Goal: Communication & Community: Answer question/provide support

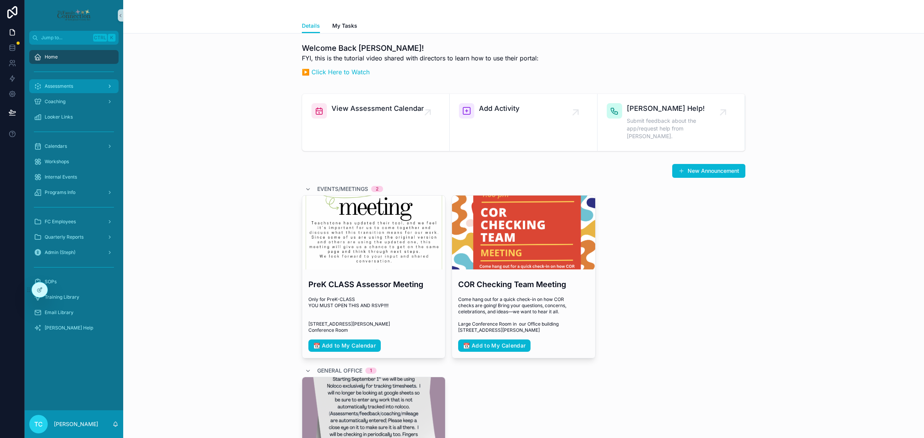
click at [76, 89] on div "Assessments" at bounding box center [74, 86] width 80 height 12
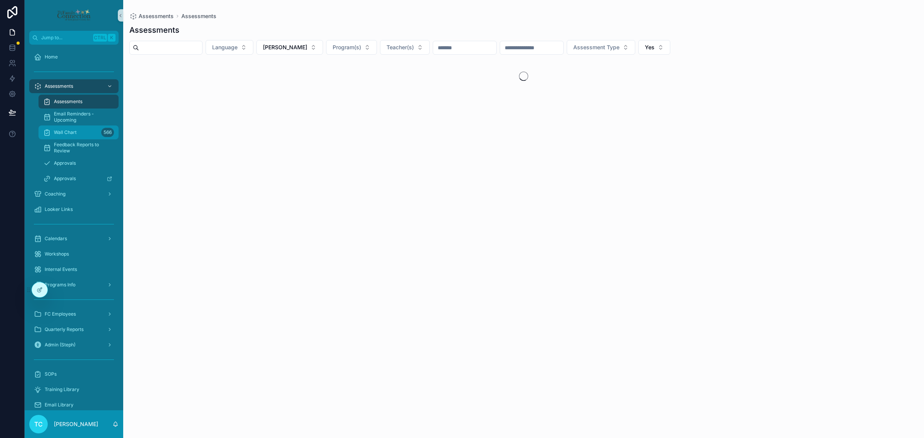
click at [77, 132] on div "Wall Chart 566" at bounding box center [78, 132] width 71 height 12
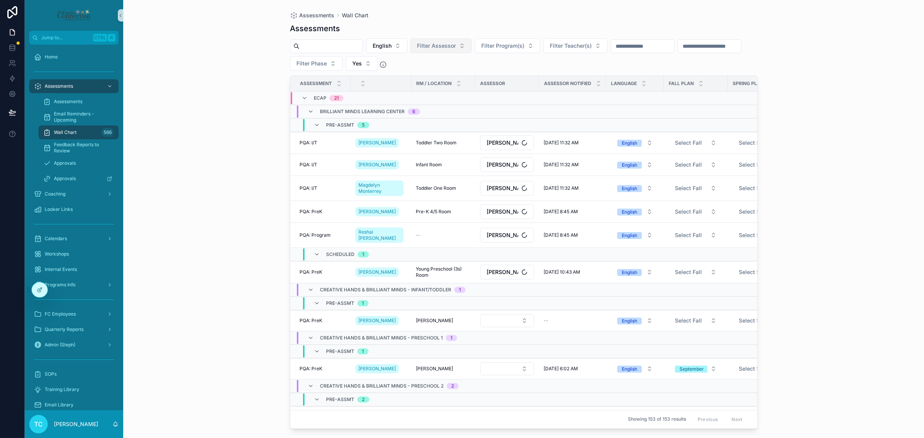
click at [455, 44] on span "Filter Assessor" at bounding box center [436, 46] width 39 height 8
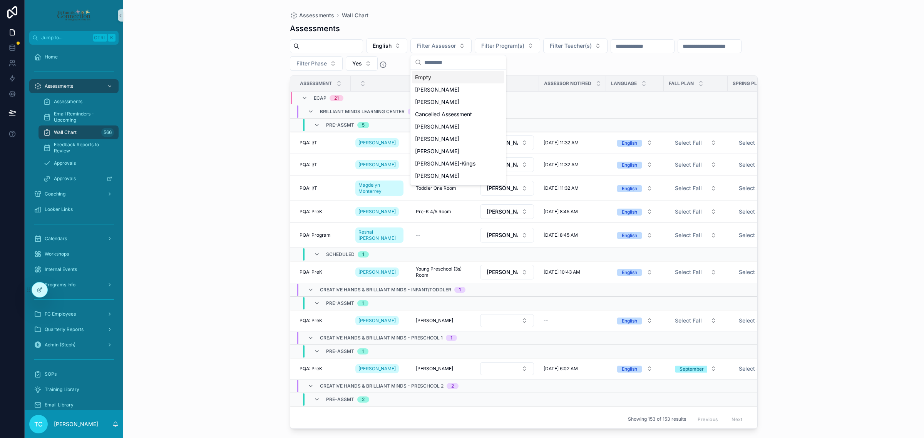
click at [459, 62] on input "scrollable content" at bounding box center [462, 62] width 77 height 14
type input "**"
click at [468, 89] on div "[PERSON_NAME]" at bounding box center [458, 90] width 92 height 12
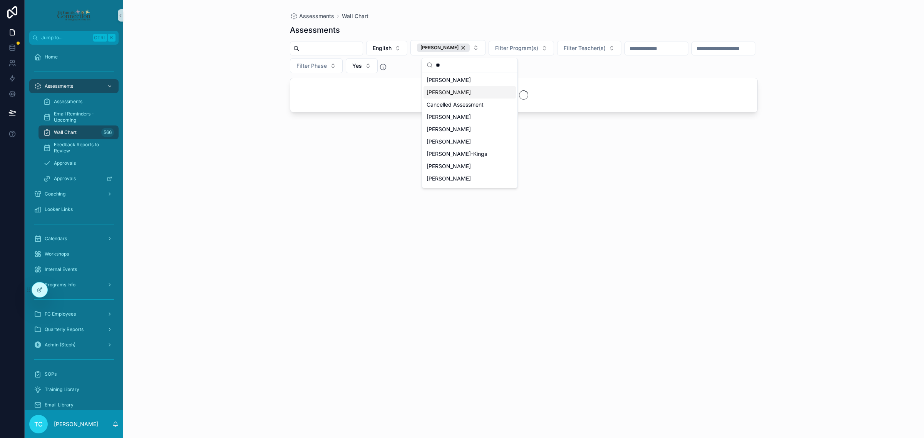
click at [213, 35] on div "Assessments Wall Chart Assessments English [PERSON_NAME] Filter Program(s) Filt…" at bounding box center [523, 219] width 801 height 438
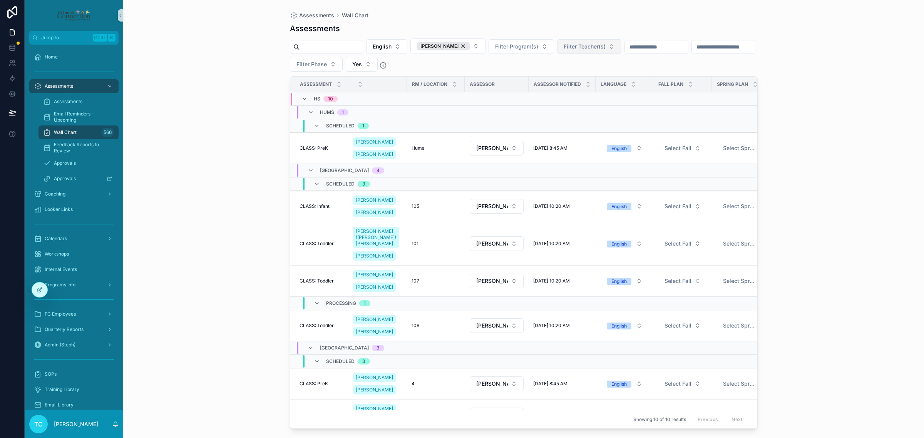
click at [605, 45] on span "Filter Teacher(s)" at bounding box center [585, 47] width 42 height 8
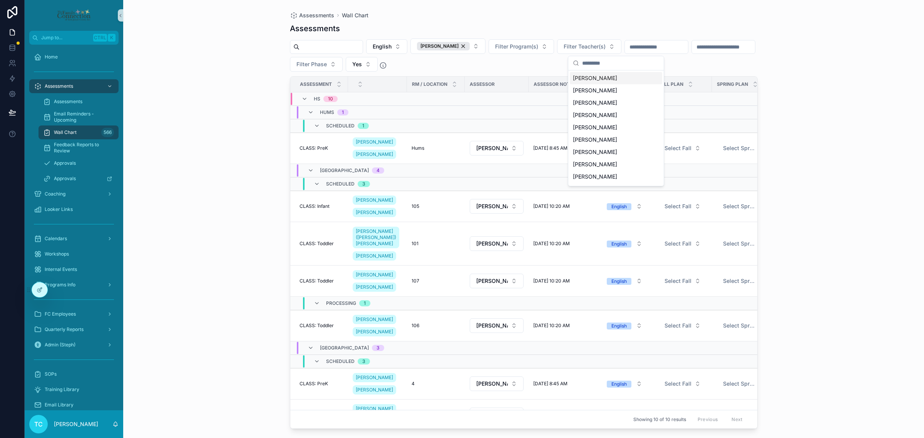
click at [603, 62] on input "scrollable content" at bounding box center [620, 63] width 77 height 14
click at [626, 89] on div "[PERSON_NAME]" at bounding box center [616, 90] width 92 height 12
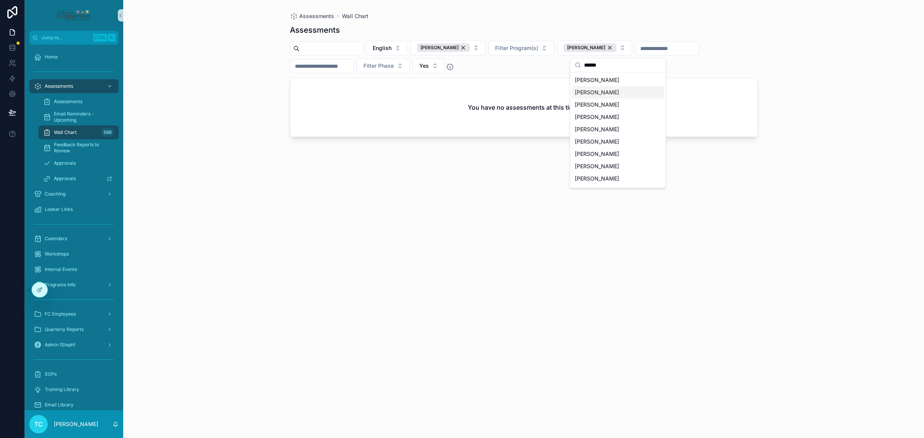
click at [627, 63] on input "******" at bounding box center [622, 65] width 77 height 14
click at [618, 67] on input "******" at bounding box center [622, 65] width 77 height 14
click at [616, 48] on div "[PERSON_NAME]" at bounding box center [590, 47] width 53 height 8
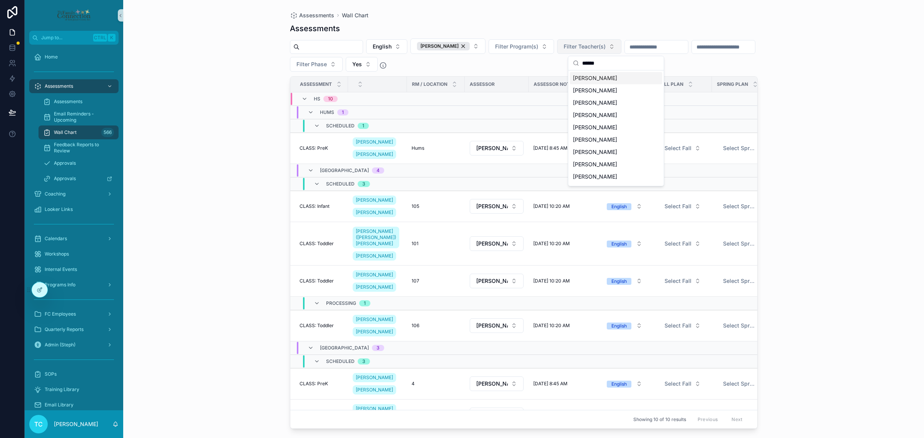
click at [627, 62] on input "******" at bounding box center [620, 63] width 77 height 14
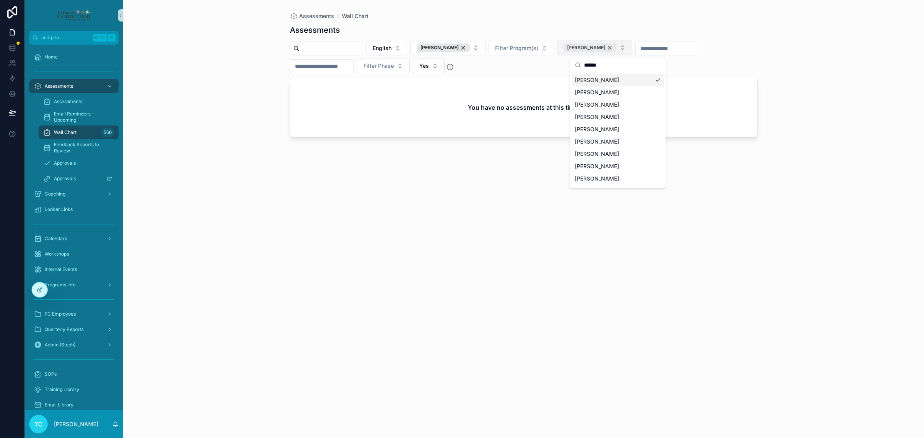
click at [616, 47] on div "[PERSON_NAME]" at bounding box center [590, 47] width 53 height 8
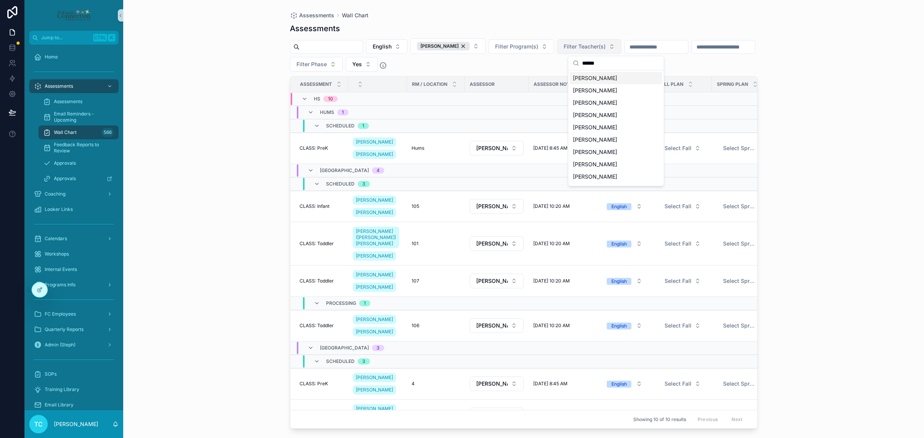
click at [626, 63] on input "******" at bounding box center [620, 63] width 77 height 14
click at [614, 62] on input "******" at bounding box center [620, 63] width 77 height 14
type input "******"
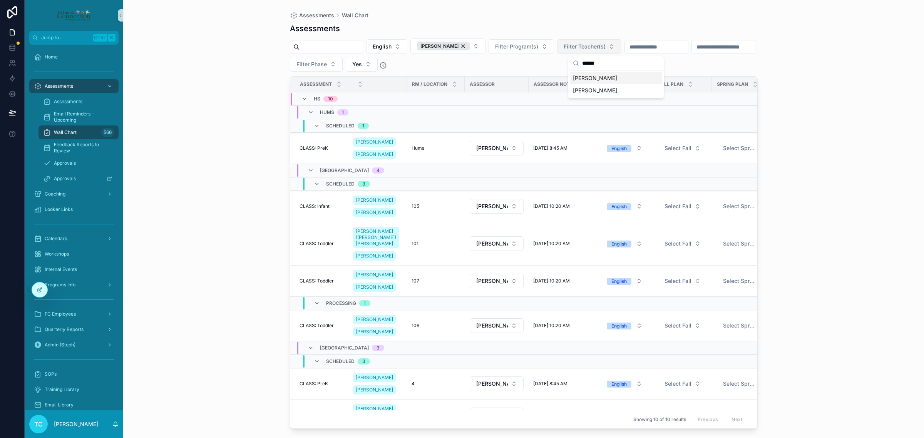
click at [609, 82] on div "[PERSON_NAME]" at bounding box center [616, 78] width 92 height 12
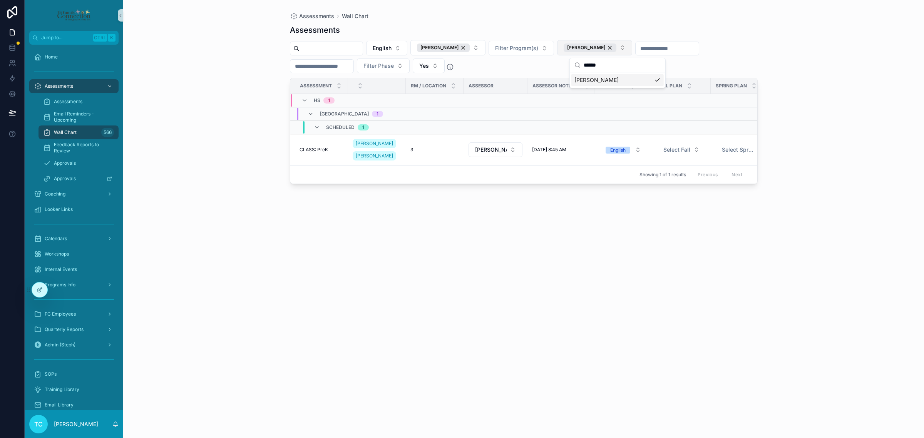
click at [833, 75] on div "Assessments Wall Chart Assessments English [PERSON_NAME] Filter Program(s) [PER…" at bounding box center [523, 219] width 801 height 438
drag, startPoint x: 124, startPoint y: 2, endPoint x: 157, endPoint y: 12, distance: 34.4
click at [157, 12] on div "Assessments Wall Chart Assessments English [PERSON_NAME] Filter Program(s) [PER…" at bounding box center [523, 219] width 801 height 438
click at [92, 164] on div "Approvals" at bounding box center [78, 163] width 71 height 12
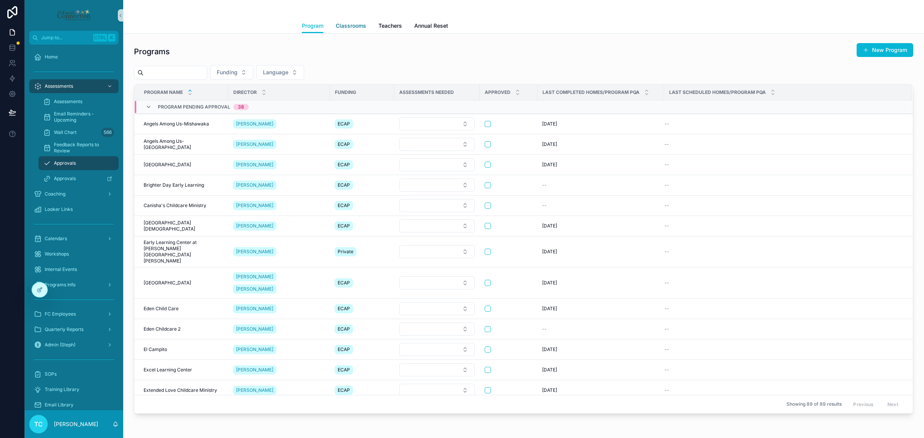
click at [353, 22] on span "Classrooms" at bounding box center [351, 26] width 30 height 8
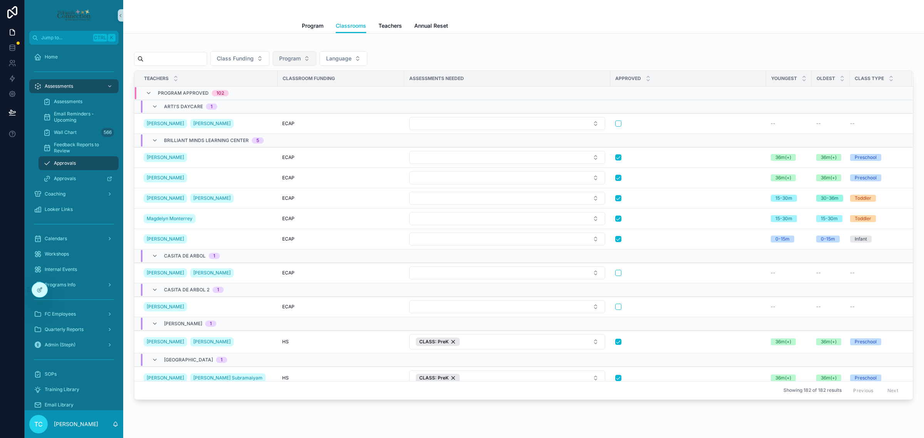
click at [301, 56] on span "Program" at bounding box center [290, 59] width 22 height 8
type input "****"
click at [310, 91] on span "Concord [GEOGRAPHIC_DATA]" at bounding box center [307, 90] width 77 height 8
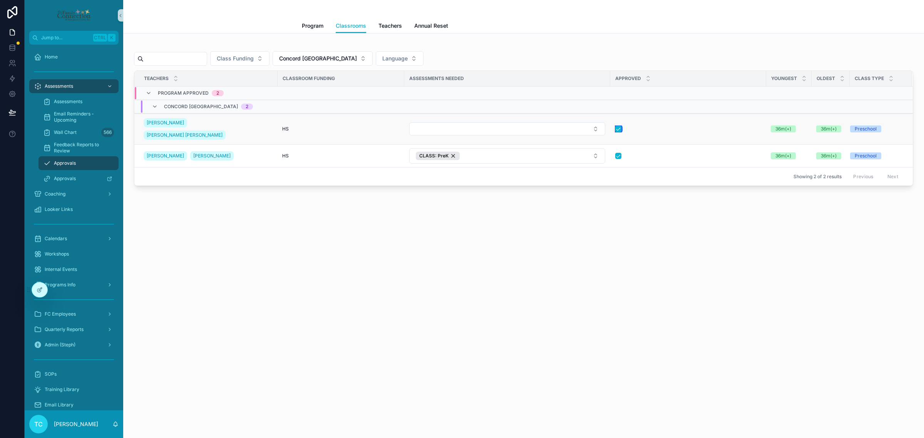
click at [621, 126] on button "scrollable content" at bounding box center [618, 129] width 6 height 6
click at [595, 122] on button "Select Button" at bounding box center [507, 128] width 196 height 13
click at [590, 122] on button "Select Button" at bounding box center [507, 128] width 196 height 13
click at [463, 176] on div "CLASS: PreK" at bounding box center [507, 179] width 192 height 12
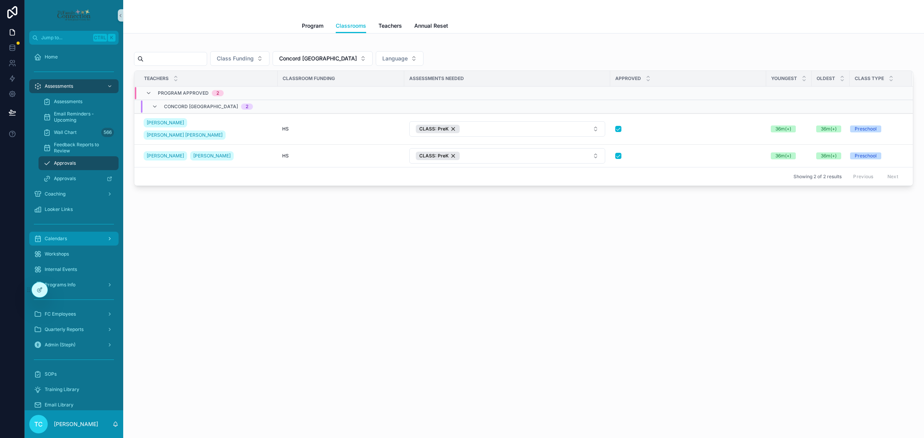
click at [83, 237] on div "Calendars" at bounding box center [74, 238] width 80 height 12
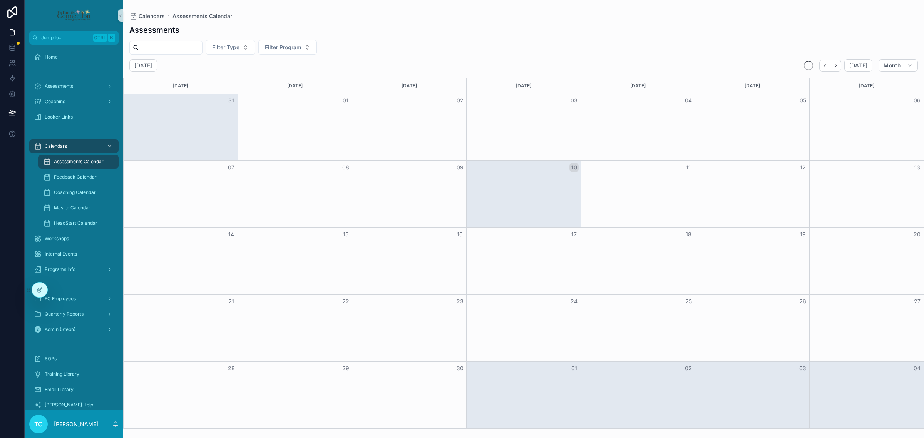
click at [94, 164] on span "Assessments Calendar" at bounding box center [79, 162] width 50 height 6
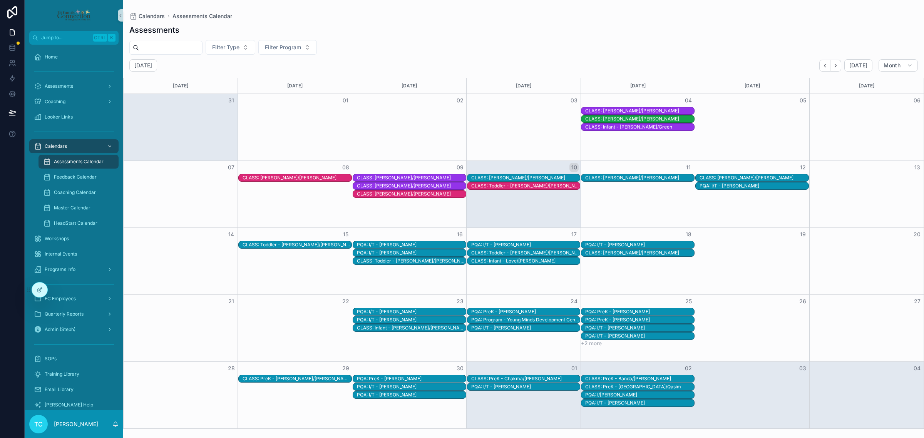
click at [540, 185] on div "CLASS: Toddler - [PERSON_NAME]/[PERSON_NAME]" at bounding box center [525, 186] width 109 height 6
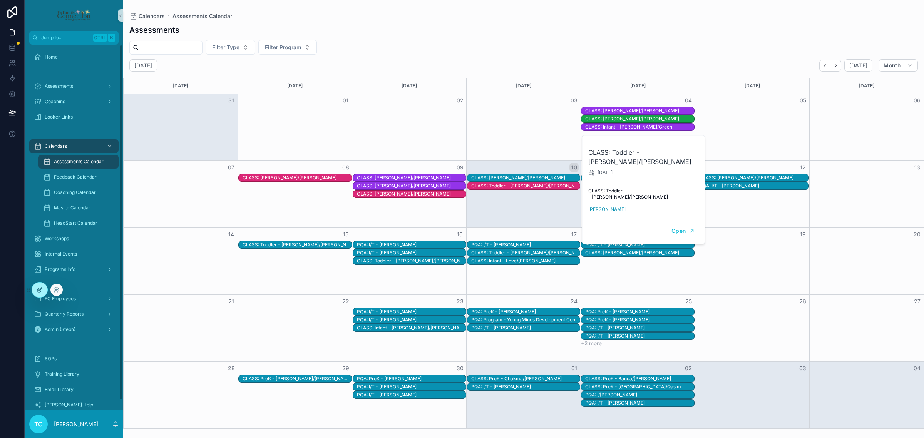
click at [41, 291] on icon at bounding box center [38, 290] width 3 height 3
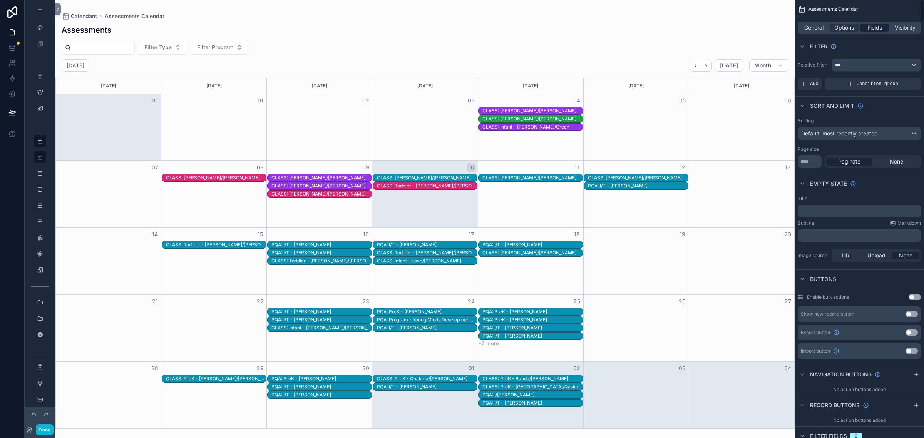
click at [878, 27] on span "Fields" at bounding box center [874, 28] width 15 height 8
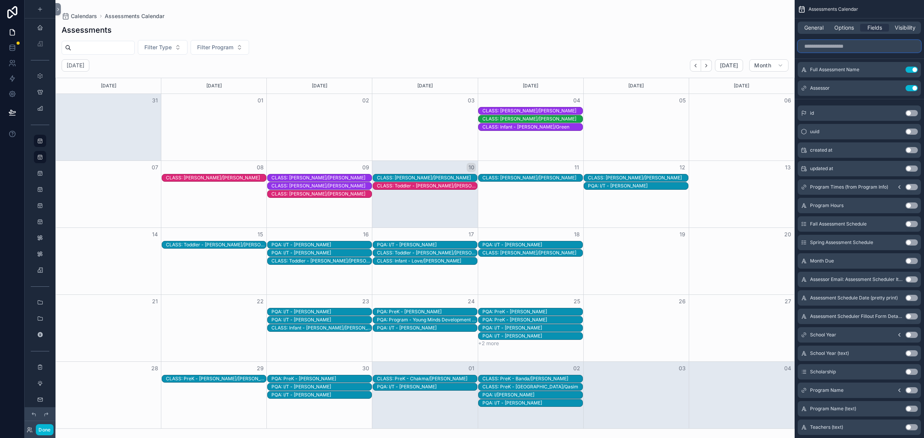
click at [882, 46] on input "scrollable content" at bounding box center [859, 46] width 123 height 12
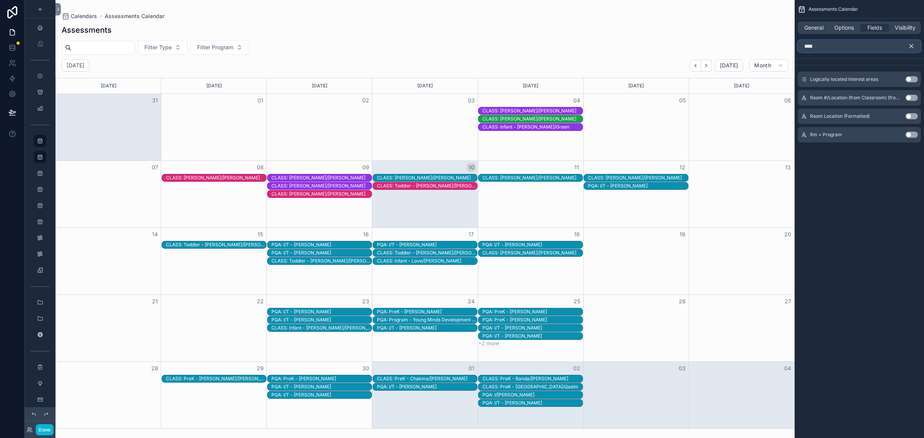
type input "****"
click at [913, 115] on button "Use setting" at bounding box center [911, 116] width 12 height 6
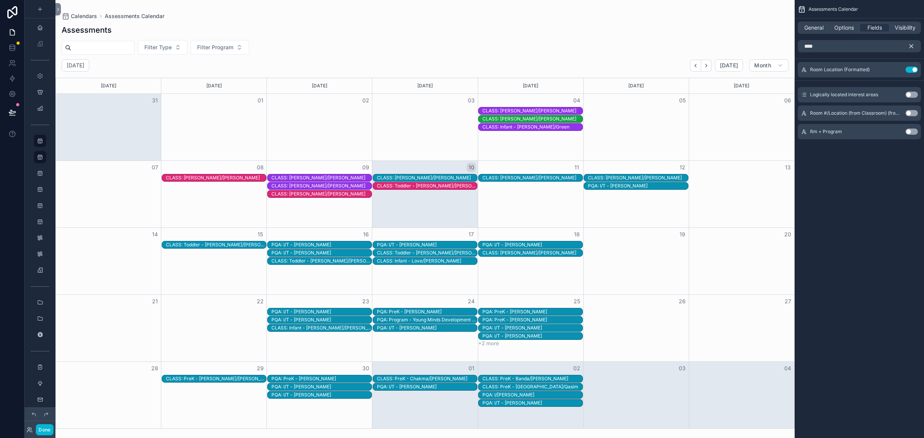
click at [552, 110] on div "CLASS: [PERSON_NAME]/[PERSON_NAME]" at bounding box center [532, 111] width 100 height 6
click at [532, 107] on div "CLASS: [PERSON_NAME]/[PERSON_NAME]" at bounding box center [530, 111] width 105 height 8
click at [908, 114] on button "Use setting" at bounding box center [911, 113] width 12 height 6
click at [528, 109] on div "CLASS: [PERSON_NAME]/[PERSON_NAME]" at bounding box center [532, 111] width 100 height 6
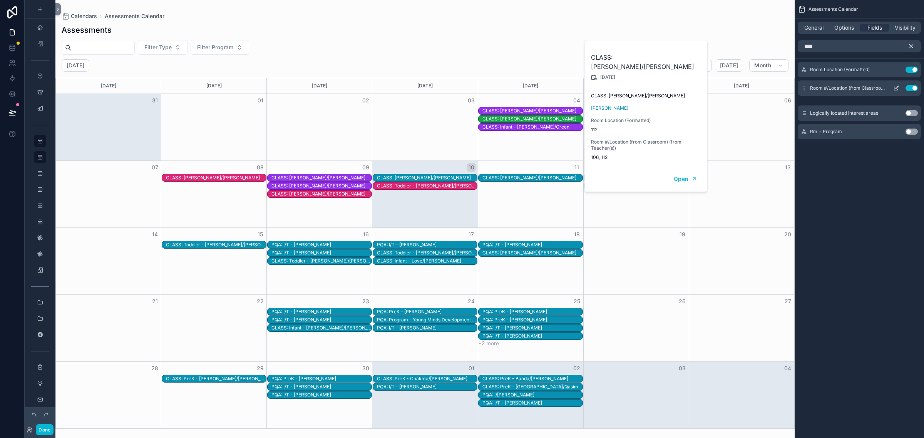
click at [911, 87] on button "Use setting" at bounding box center [911, 88] width 12 height 6
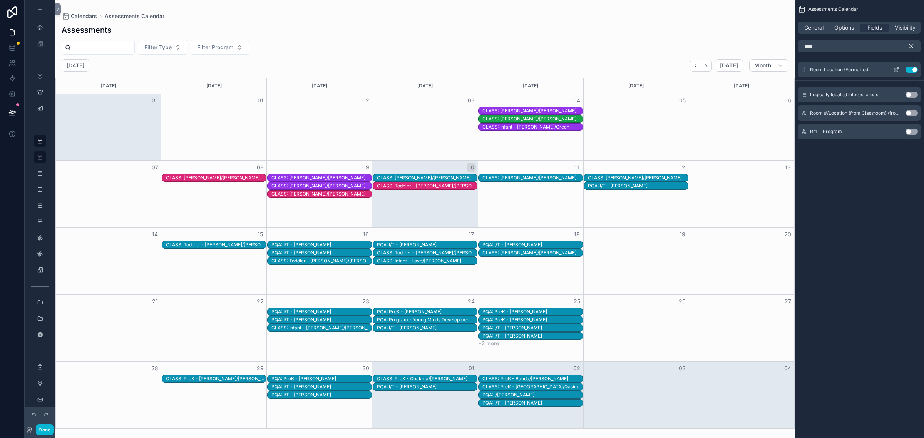
click at [898, 68] on icon "scrollable content" at bounding box center [896, 68] width 3 height 3
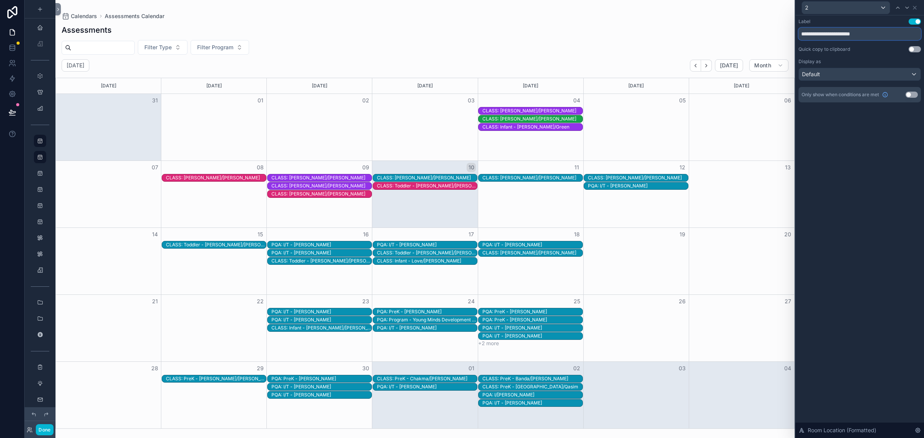
click at [844, 35] on input "**********" at bounding box center [859, 34] width 122 height 12
drag, startPoint x: 839, startPoint y: 34, endPoint x: 888, endPoint y: 35, distance: 49.3
click at [888, 35] on input "**********" at bounding box center [859, 34] width 122 height 12
type input "**********"
click at [905, 180] on div "**********" at bounding box center [859, 226] width 129 height 423
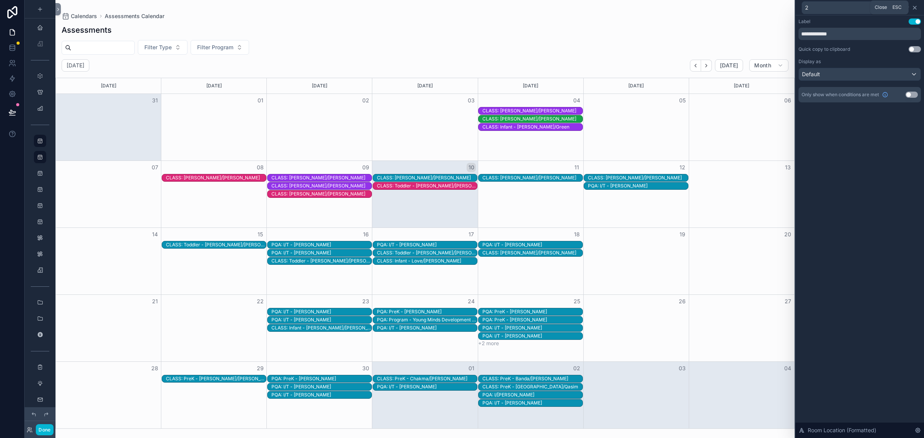
click at [914, 7] on icon at bounding box center [914, 7] width 3 height 3
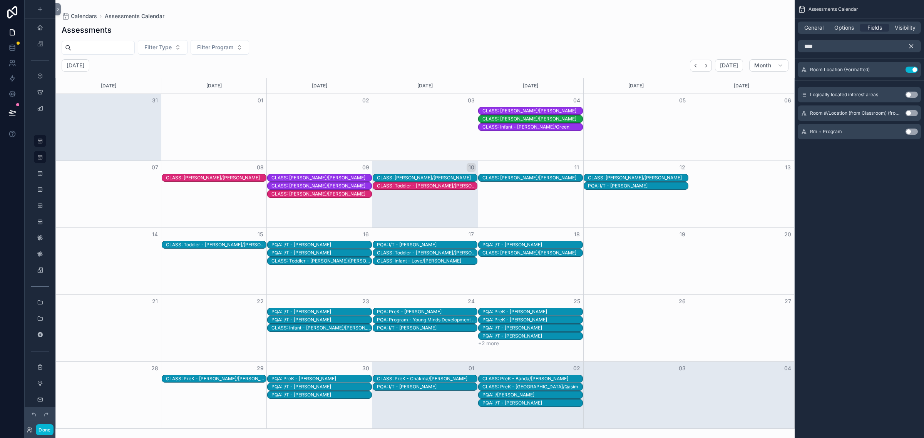
click at [552, 106] on div "04" at bounding box center [530, 100] width 105 height 13
click at [552, 110] on div "CLASS: [PERSON_NAME]/[PERSON_NAME]" at bounding box center [532, 111] width 100 height 6
click at [561, 110] on div "CLASS: [PERSON_NAME]/[PERSON_NAME]" at bounding box center [532, 111] width 100 height 6
click at [875, 41] on input "****" at bounding box center [859, 46] width 123 height 12
click at [913, 133] on button "Use setting" at bounding box center [911, 132] width 12 height 6
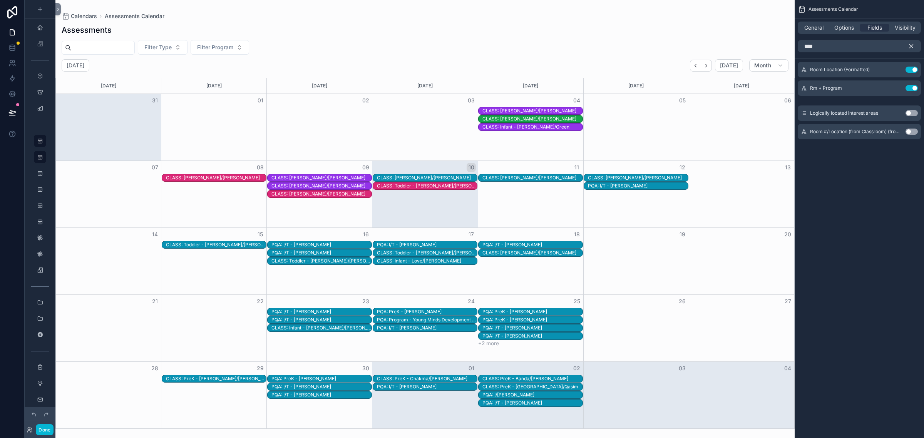
click at [558, 110] on div "CLASS: [PERSON_NAME]/[PERSON_NAME]" at bounding box center [532, 111] width 100 height 6
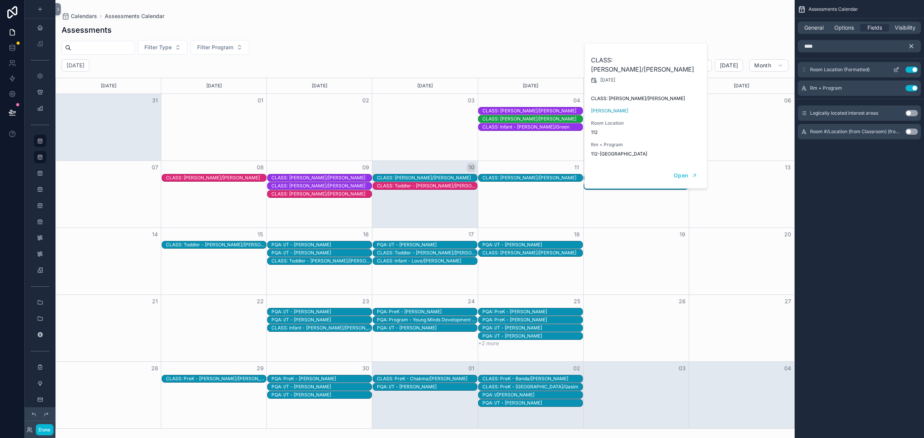
click at [909, 68] on button "Use setting" at bounding box center [911, 70] width 12 height 6
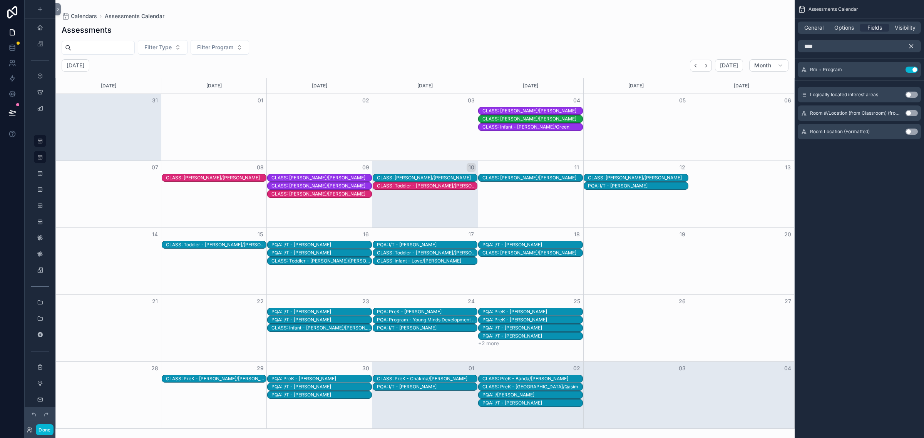
click at [554, 122] on div "CLASS: [PERSON_NAME]/[PERSON_NAME]" at bounding box center [532, 119] width 100 height 6
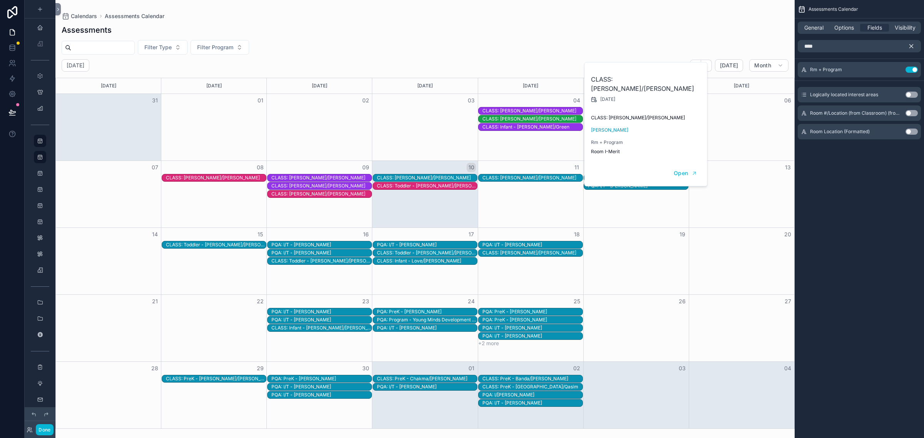
click at [554, 130] on div "CLASS: Infant - [PERSON_NAME]/Green" at bounding box center [532, 127] width 100 height 6
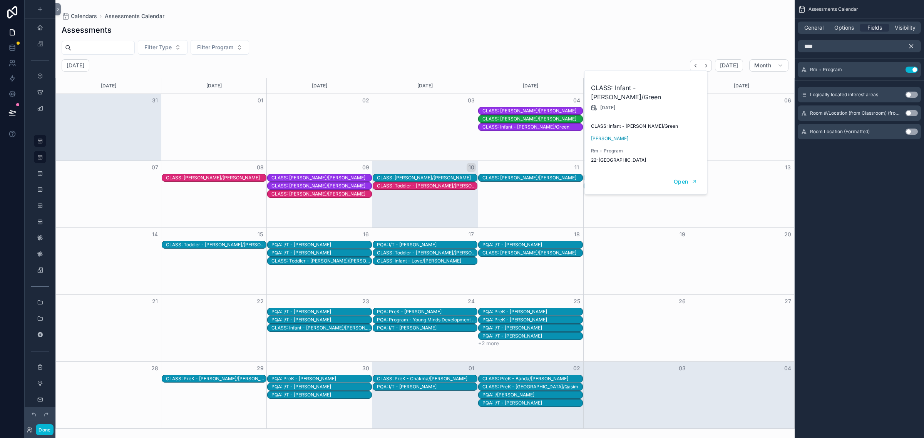
click at [556, 111] on div "CLASS: [PERSON_NAME]/[PERSON_NAME]" at bounding box center [532, 111] width 100 height 6
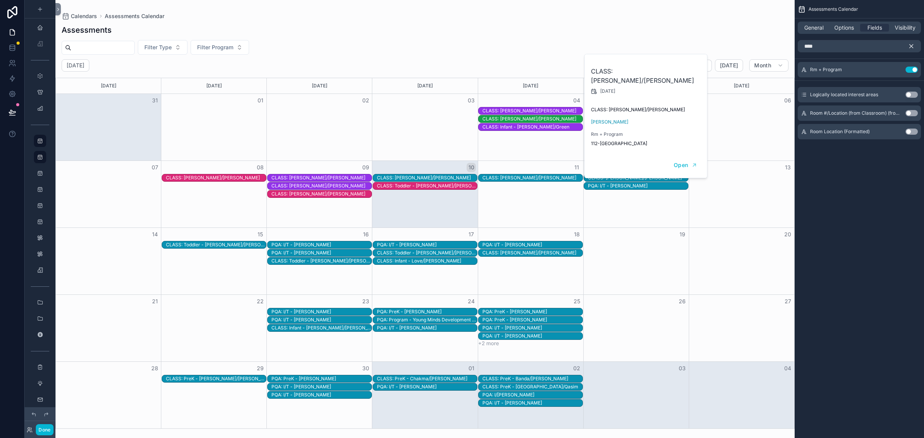
click at [627, 178] on div "CLASS: [PERSON_NAME]/[PERSON_NAME]" at bounding box center [638, 178] width 100 height 6
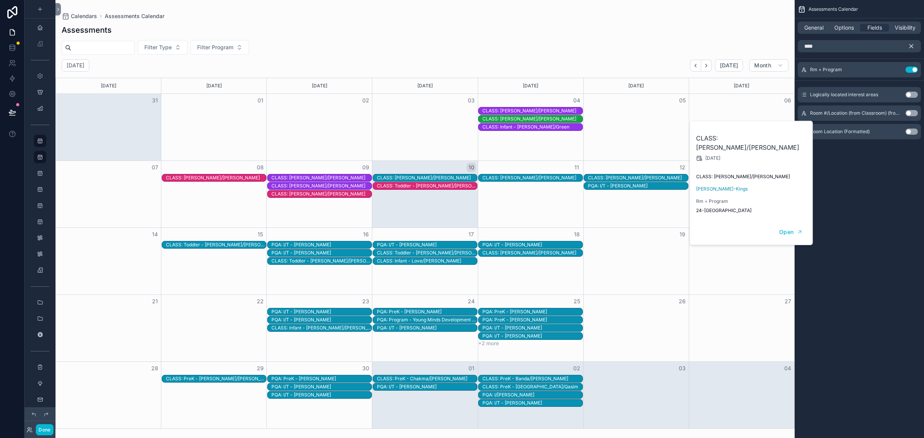
click at [629, 185] on div "PQA: I/T - [PERSON_NAME]" at bounding box center [638, 186] width 100 height 6
click at [506, 179] on div "CLASS: [PERSON_NAME]/[PERSON_NAME]" at bounding box center [532, 178] width 100 height 6
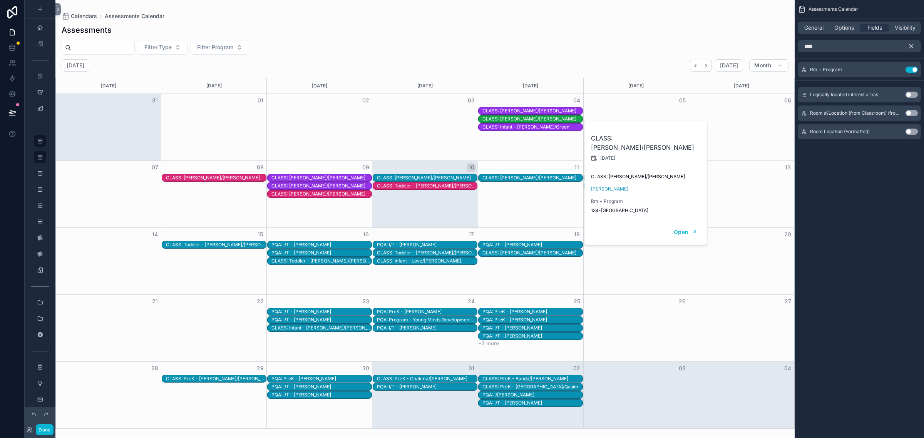
click at [566, 110] on div "CLASS: [PERSON_NAME]/[PERSON_NAME]" at bounding box center [532, 111] width 100 height 6
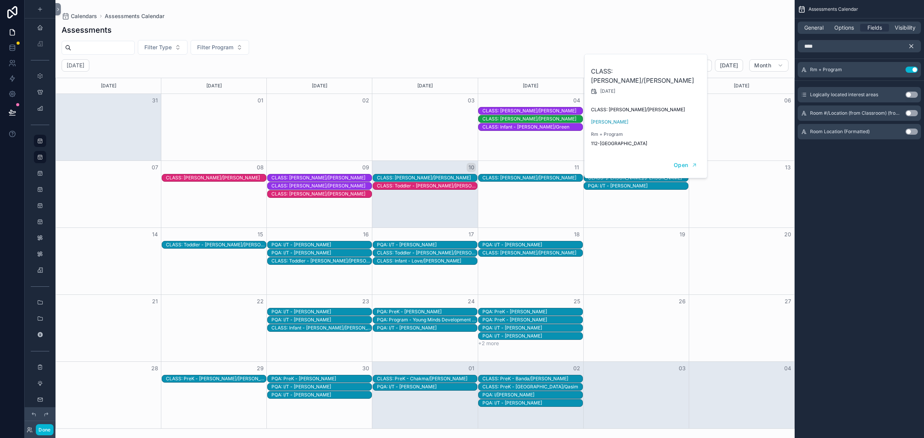
click at [434, 179] on div "CLASS: [PERSON_NAME]/[PERSON_NAME]" at bounding box center [427, 178] width 100 height 6
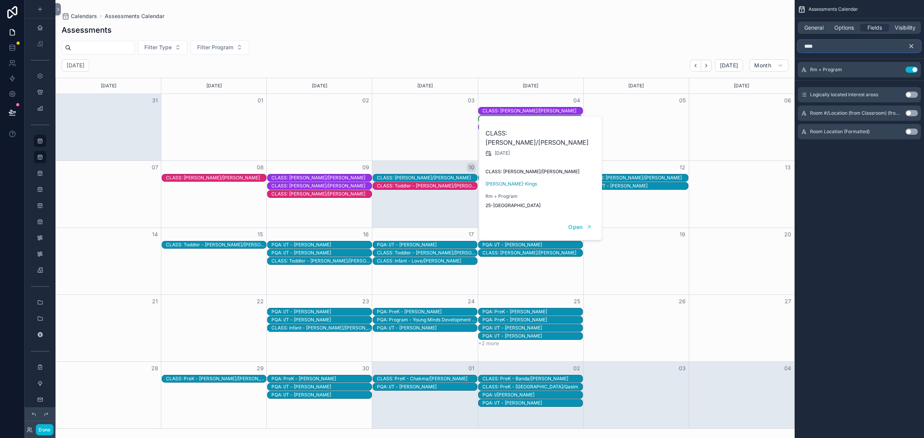
click at [844, 49] on input "****" at bounding box center [859, 46] width 123 height 12
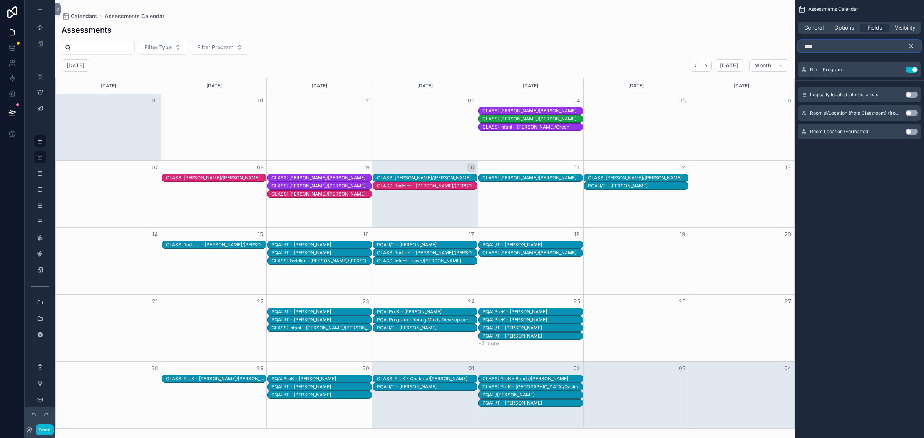
click at [844, 49] on input "****" at bounding box center [859, 46] width 123 height 12
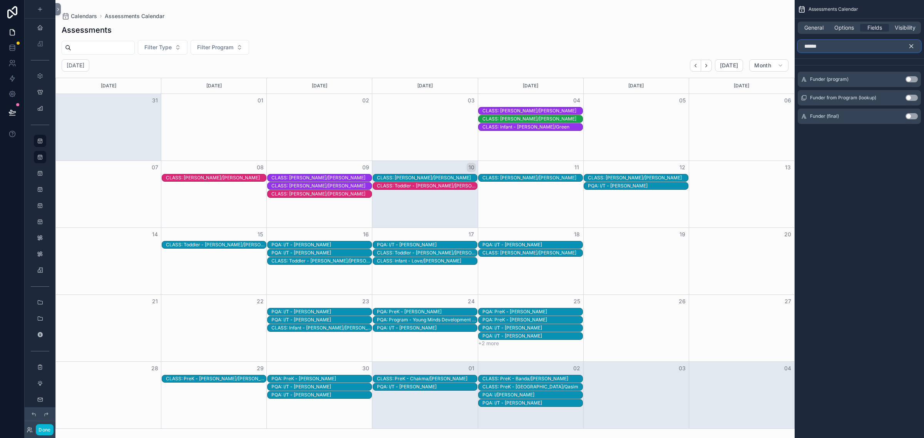
type input "******"
click at [915, 117] on button "Use setting" at bounding box center [911, 116] width 12 height 6
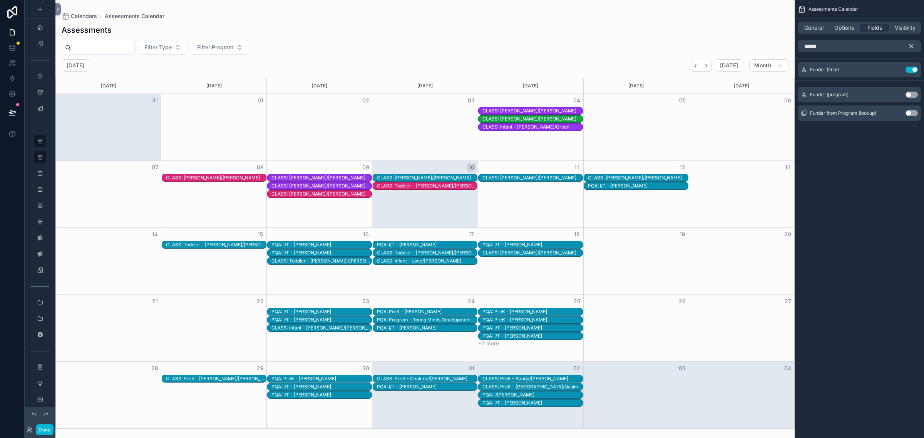
click at [542, 112] on div "CLASS: [PERSON_NAME]/[PERSON_NAME]" at bounding box center [532, 111] width 100 height 6
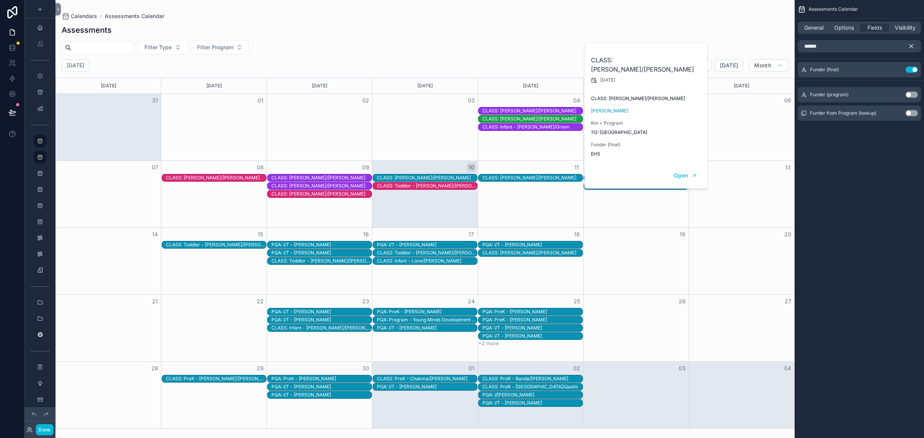
click at [911, 43] on icon "scrollable content" at bounding box center [911, 46] width 7 height 7
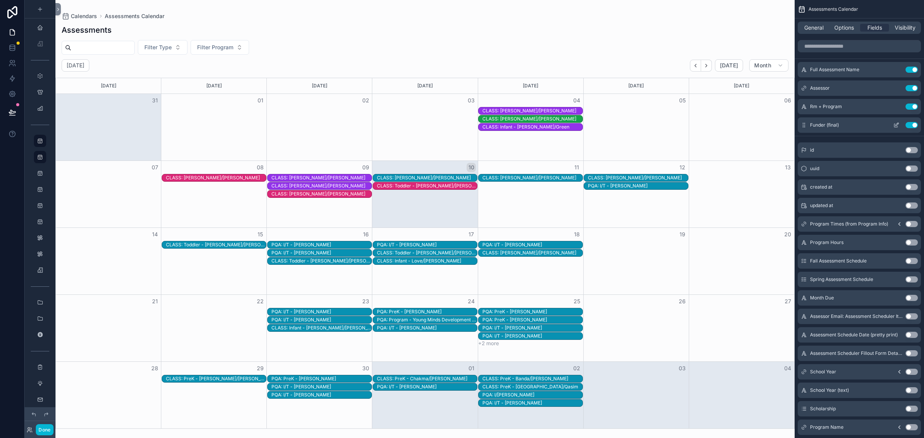
click at [895, 126] on icon "scrollable content" at bounding box center [896, 124] width 3 height 3
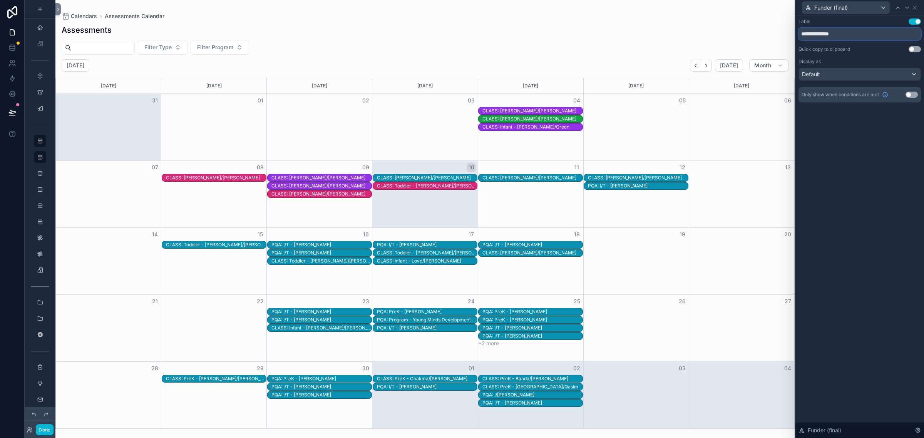
drag, startPoint x: 820, startPoint y: 33, endPoint x: 847, endPoint y: 33, distance: 26.9
click at [847, 33] on input "**********" at bounding box center [859, 34] width 122 height 12
type input "******"
click at [917, 7] on icon at bounding box center [915, 8] width 6 height 6
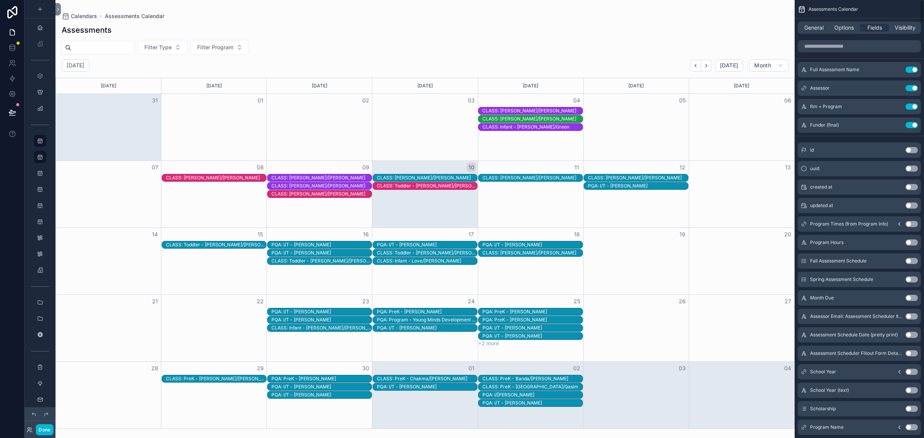
click at [563, 111] on div "CLASS: [PERSON_NAME]/[PERSON_NAME]" at bounding box center [532, 111] width 100 height 6
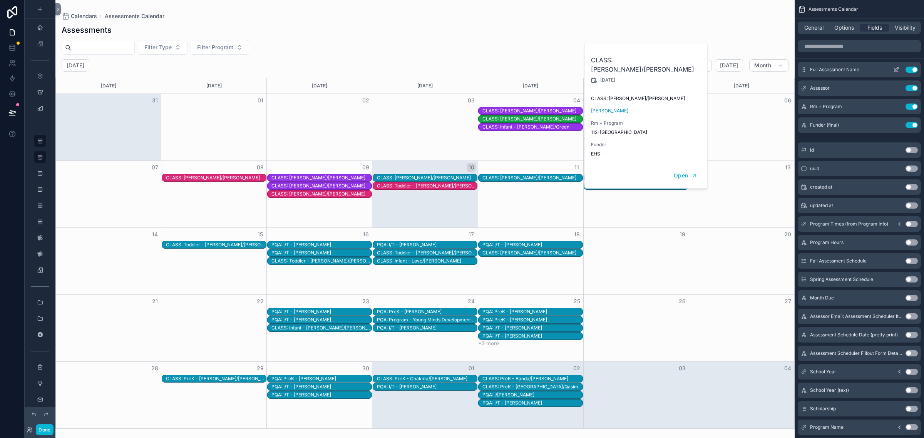
click at [912, 69] on button "Use setting" at bounding box center [911, 70] width 12 height 6
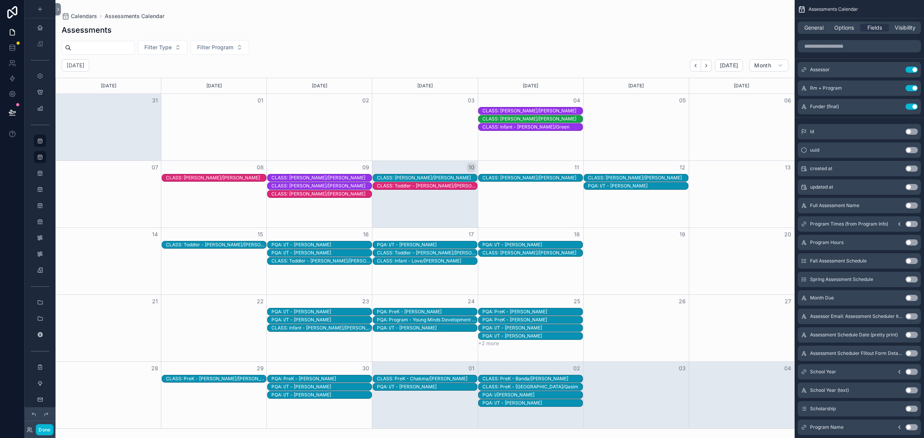
click at [560, 109] on div "CLASS: [PERSON_NAME]/[PERSON_NAME]" at bounding box center [532, 111] width 100 height 6
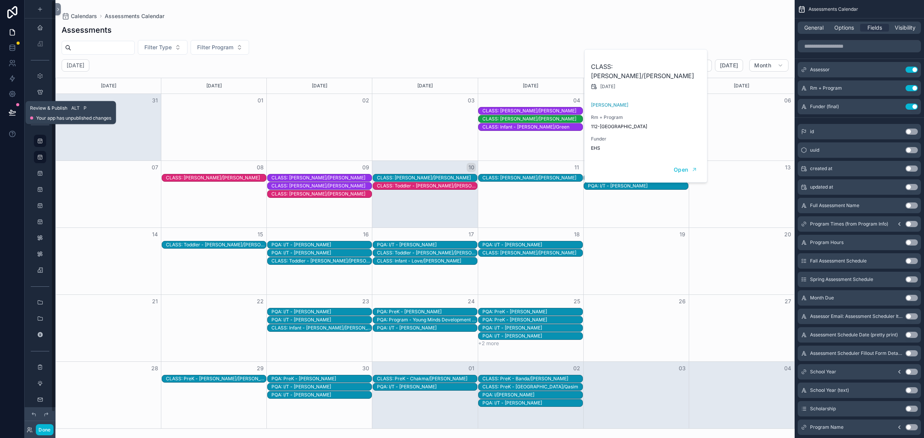
click at [11, 111] on icon at bounding box center [12, 112] width 7 height 4
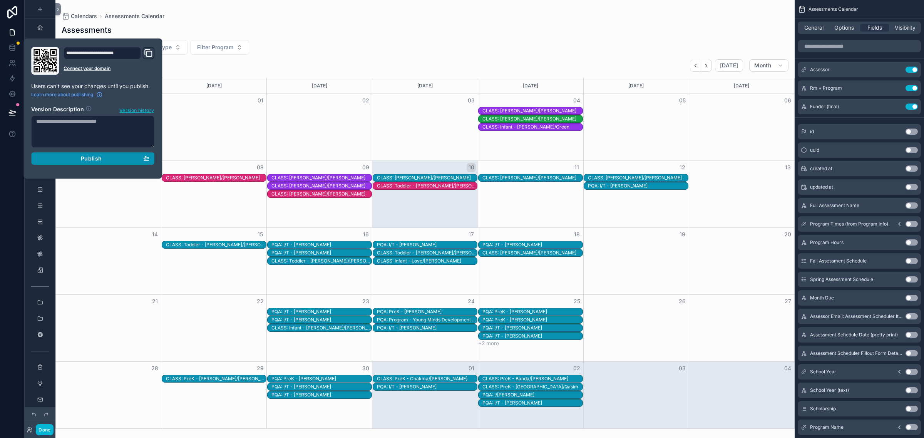
click at [78, 158] on div "Publish" at bounding box center [92, 158] width 113 height 7
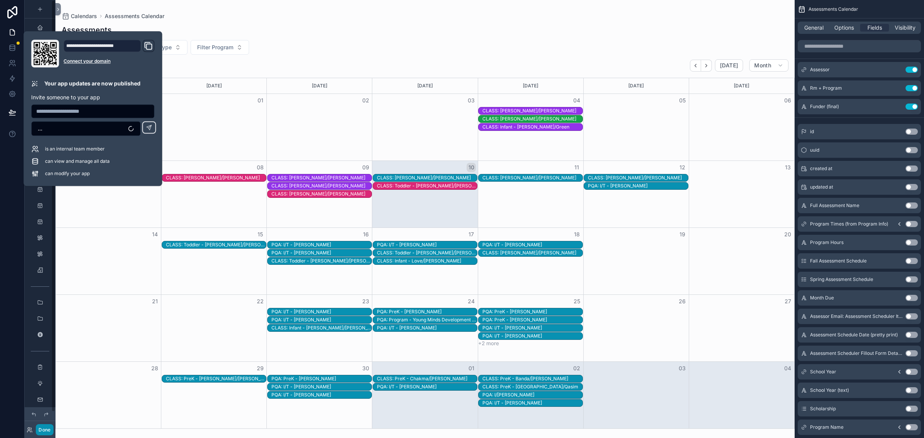
click at [47, 432] on button "Done" at bounding box center [44, 429] width 17 height 11
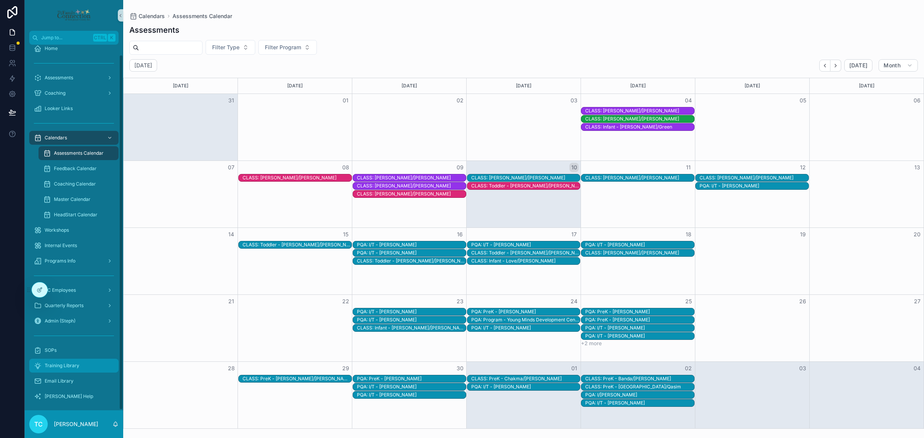
scroll to position [10, 0]
click at [75, 397] on div "[PERSON_NAME] Help" at bounding box center [74, 394] width 80 height 12
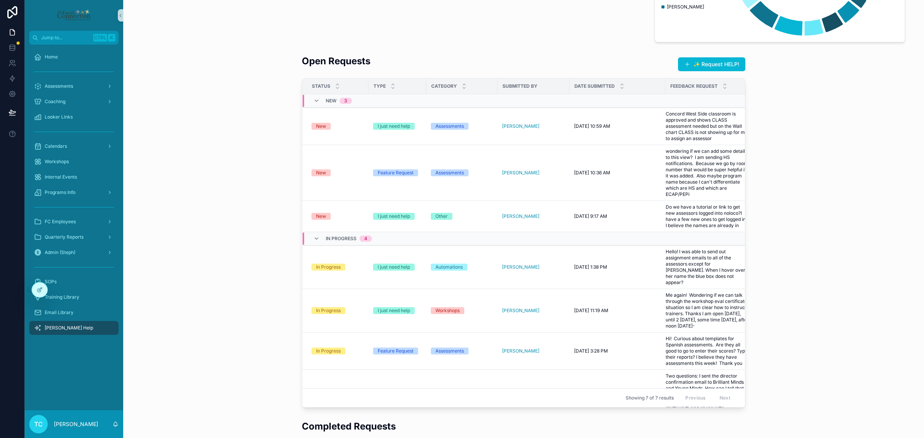
scroll to position [192, 0]
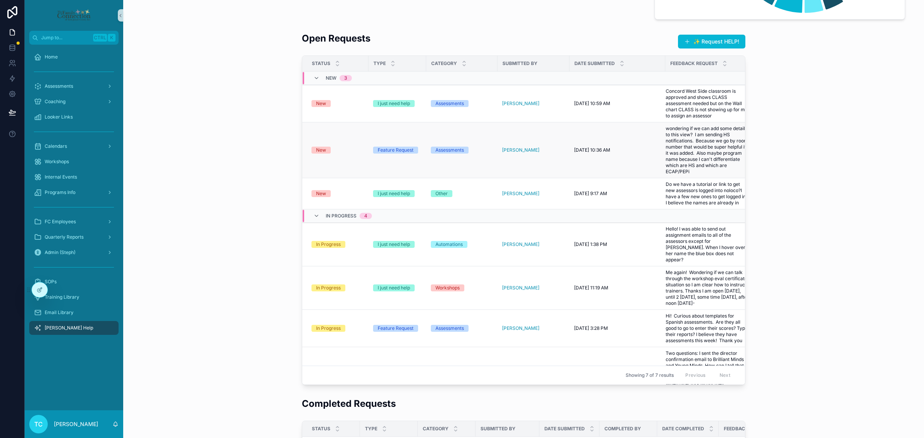
click at [335, 149] on div "New" at bounding box center [337, 150] width 52 height 7
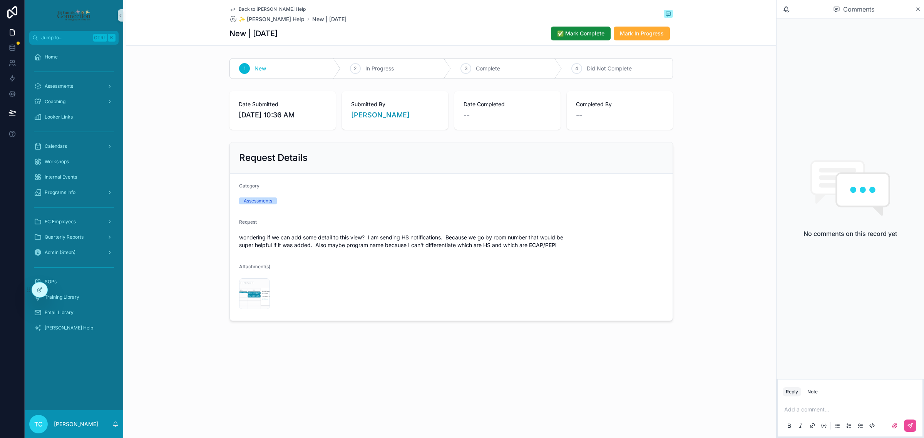
click at [827, 408] on p "scrollable content" at bounding box center [851, 410] width 135 height 8
click at [911, 422] on button "scrollable content" at bounding box center [910, 426] width 12 height 12
click at [643, 33] on span "Mark In Progress" at bounding box center [642, 34] width 44 height 8
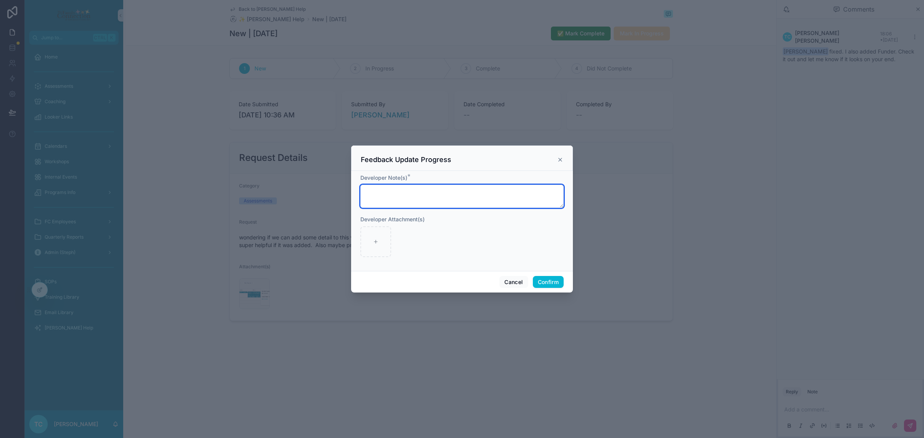
click at [470, 195] on textarea at bounding box center [461, 196] width 203 height 23
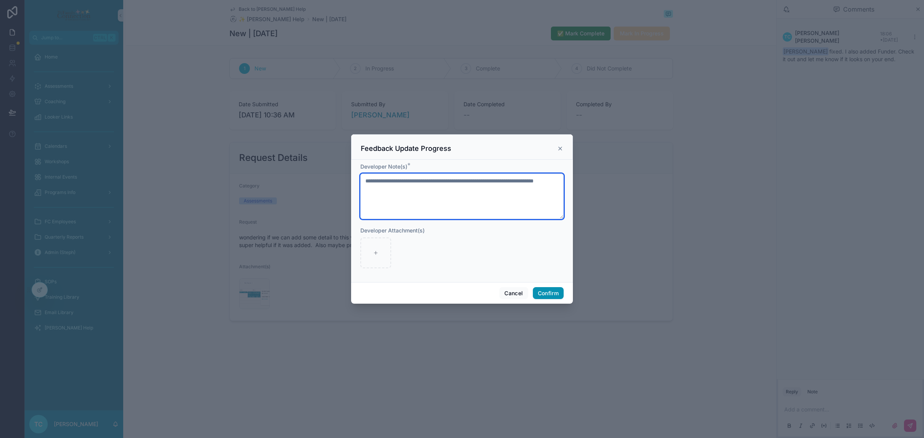
type textarea "**********"
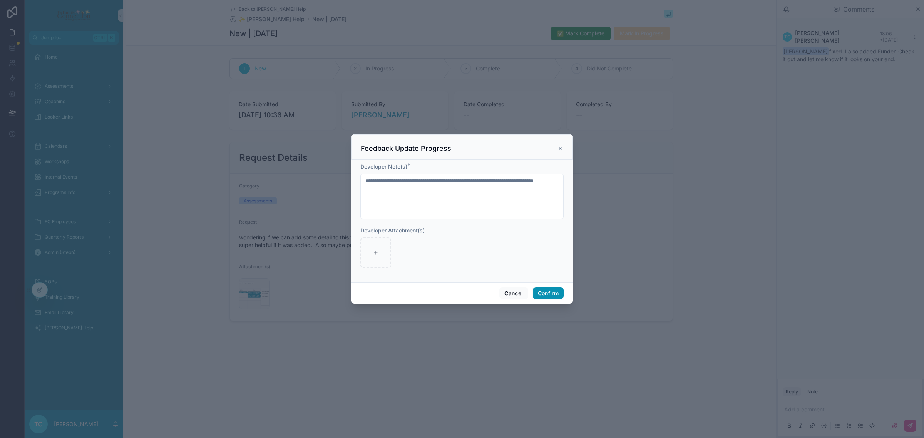
click at [552, 297] on button "Confirm" at bounding box center [548, 293] width 31 height 12
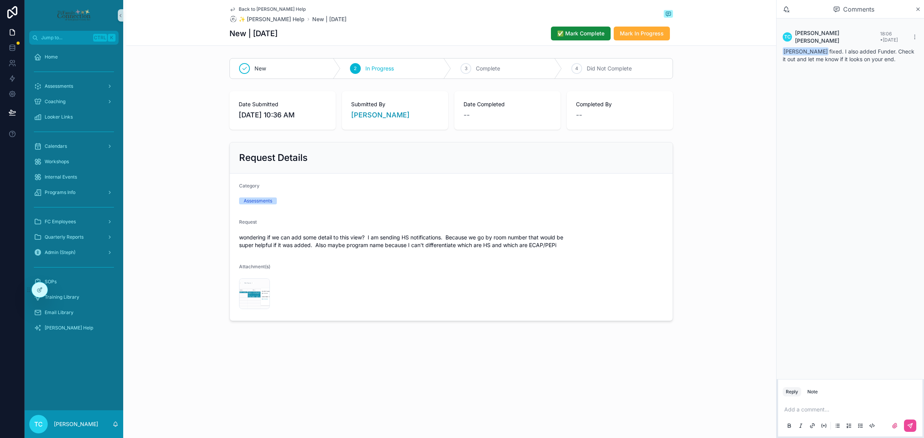
click at [264, 7] on span "Back to [PERSON_NAME] Help" at bounding box center [272, 9] width 67 height 6
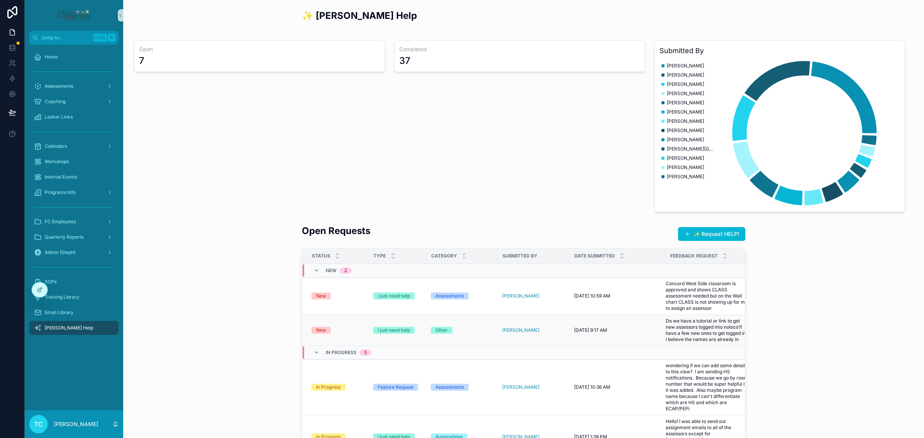
click at [474, 331] on div "Other" at bounding box center [462, 330] width 62 height 7
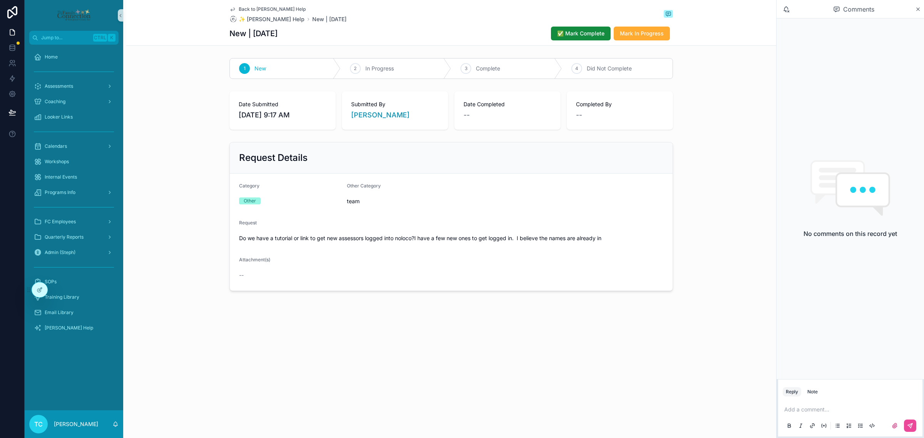
click at [840, 407] on p "scrollable content" at bounding box center [851, 410] width 135 height 8
click at [909, 425] on icon "scrollable content" at bounding box center [910, 425] width 5 height 5
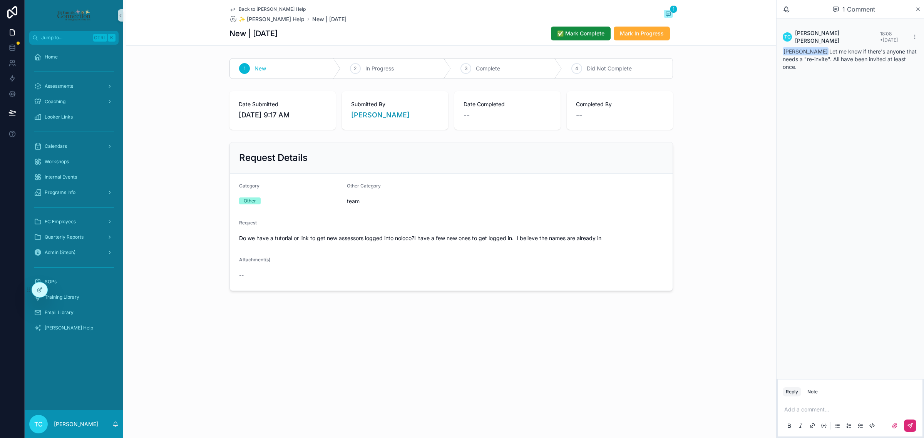
click at [825, 408] on p "scrollable content" at bounding box center [851, 410] width 135 height 8
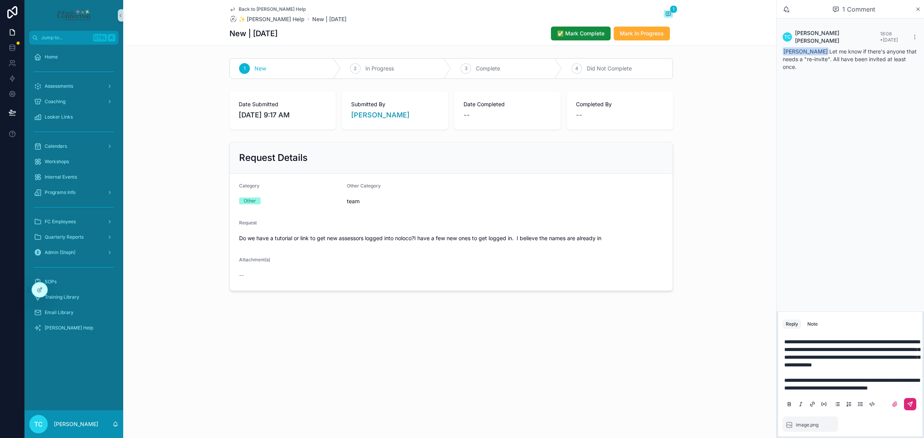
click at [905, 378] on span "**********" at bounding box center [851, 384] width 135 height 13
click at [891, 386] on p "**********" at bounding box center [851, 383] width 135 height 15
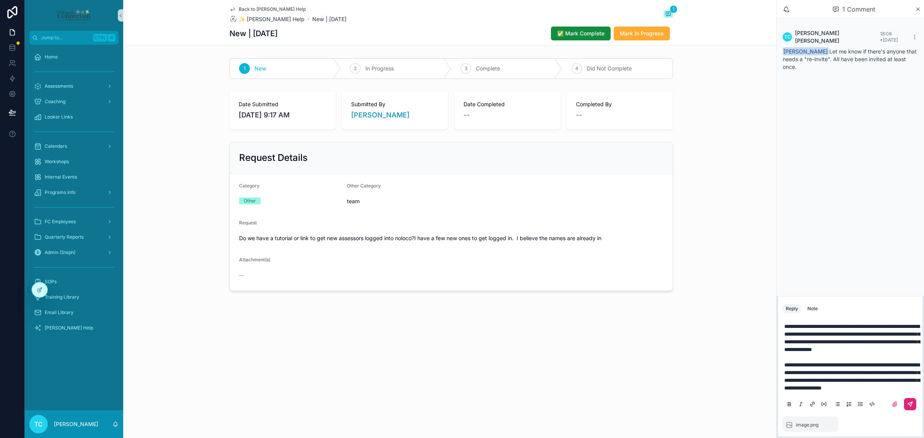
click at [910, 402] on icon "scrollable content" at bounding box center [910, 404] width 6 height 6
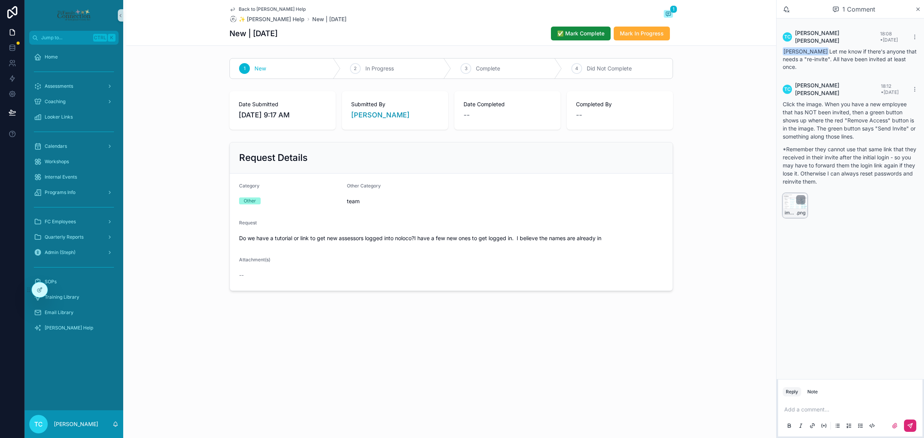
click at [794, 208] on div "image .png" at bounding box center [795, 212] width 24 height 9
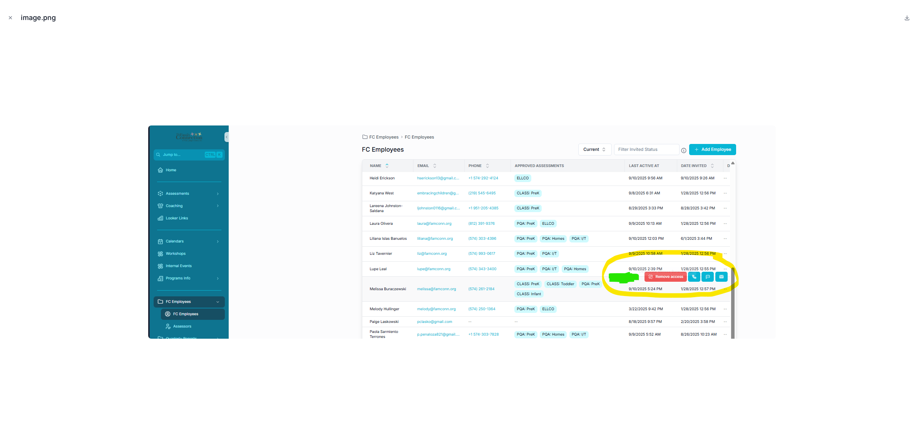
click at [813, 343] on div at bounding box center [462, 232] width 912 height 400
click at [8, 16] on icon "Close modal" at bounding box center [10, 17] width 5 height 5
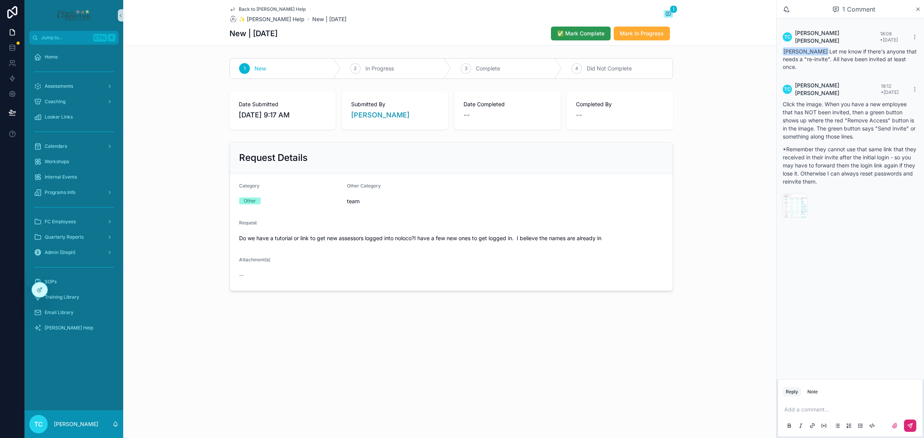
click at [599, 30] on span "✅ Mark Complete" at bounding box center [580, 34] width 47 height 8
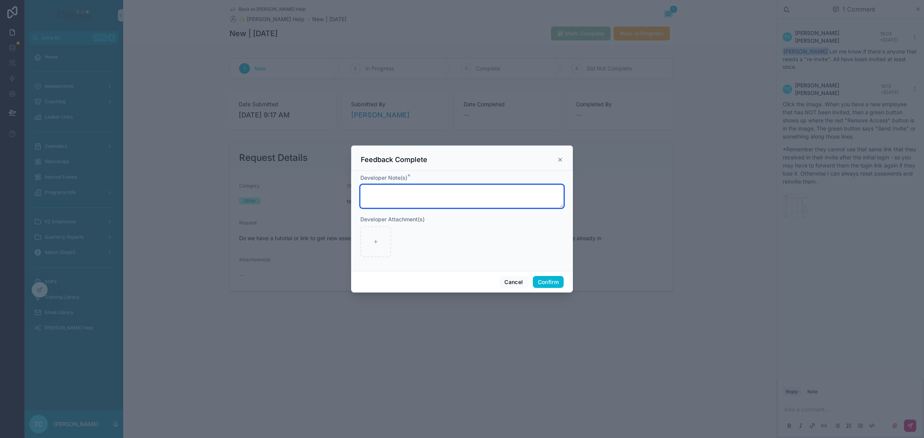
click at [463, 197] on textarea at bounding box center [461, 196] width 203 height 23
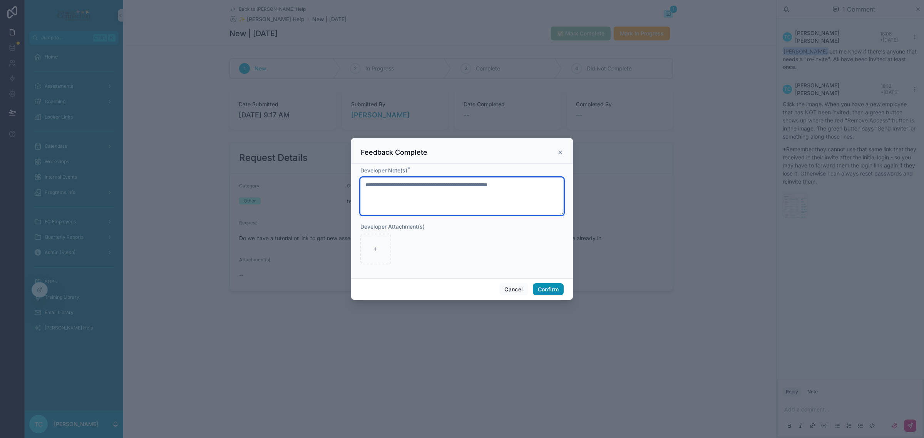
type textarea "**********"
click at [547, 291] on button "Confirm" at bounding box center [548, 289] width 31 height 12
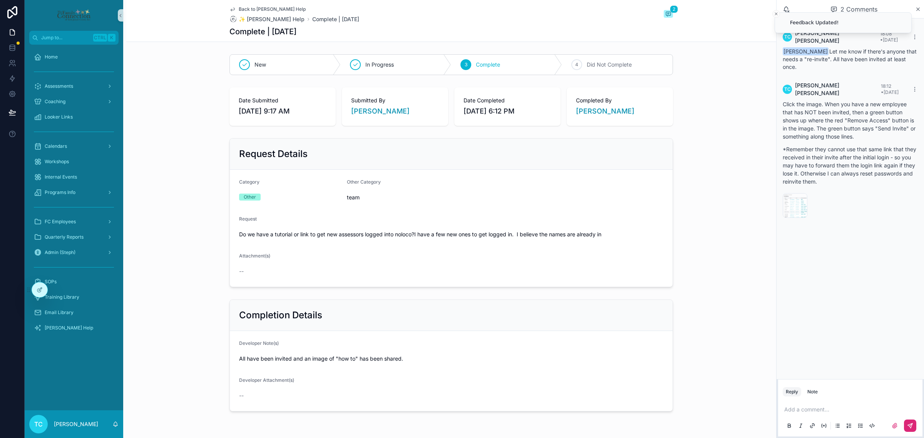
click at [264, 7] on span "Back to [PERSON_NAME] Help" at bounding box center [272, 9] width 67 height 6
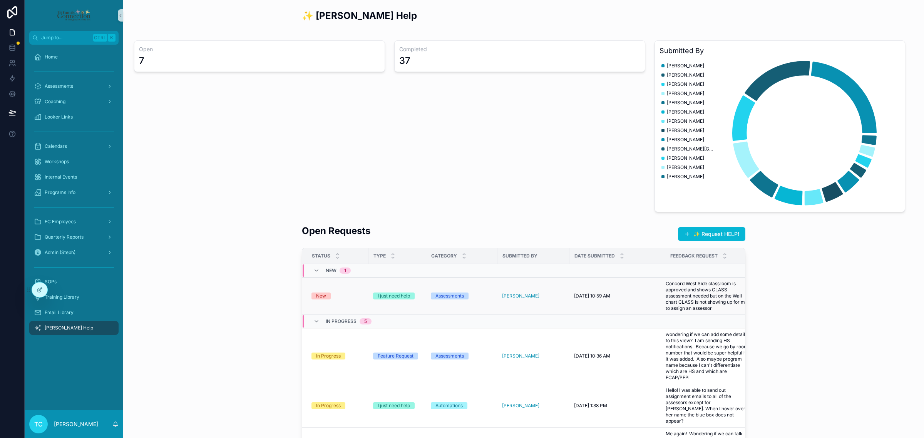
click at [347, 302] on td "New" at bounding box center [335, 296] width 66 height 37
click at [333, 293] on div "New" at bounding box center [337, 296] width 52 height 7
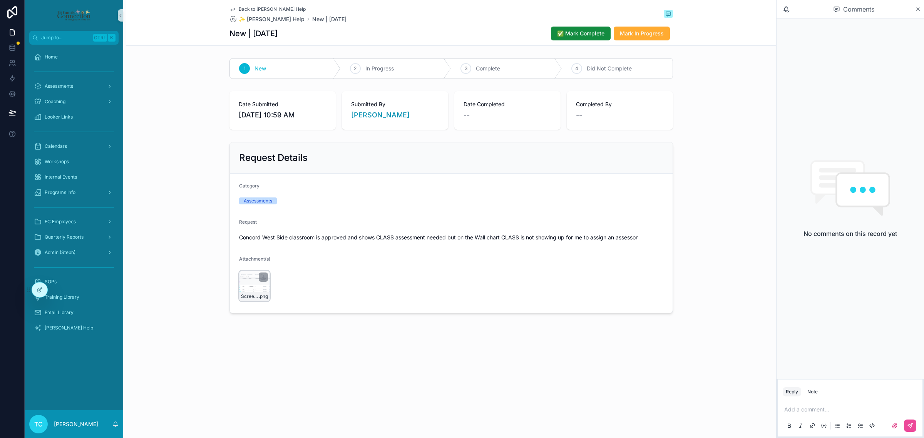
click at [255, 289] on div "Screen-Shot-2025-09-10-at-10.20.43-AM .png" at bounding box center [254, 286] width 31 height 31
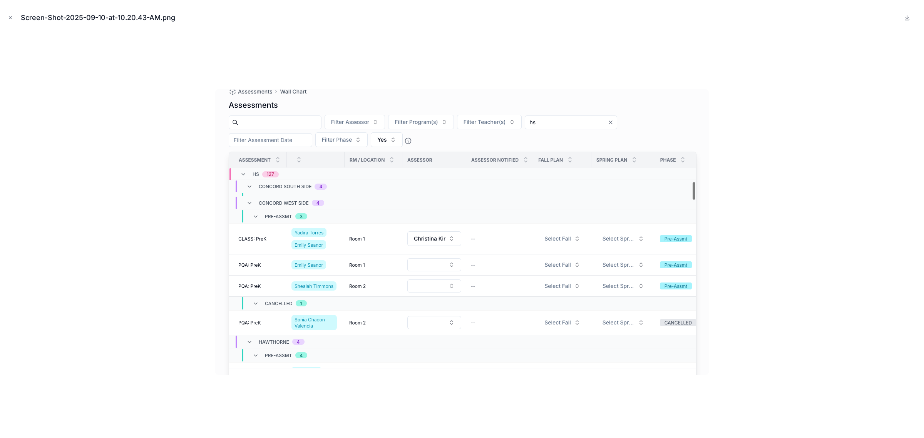
click at [143, 264] on div at bounding box center [462, 232] width 912 height 400
click at [139, 265] on div at bounding box center [462, 232] width 912 height 400
click at [12, 18] on icon "Close modal" at bounding box center [10, 17] width 5 height 5
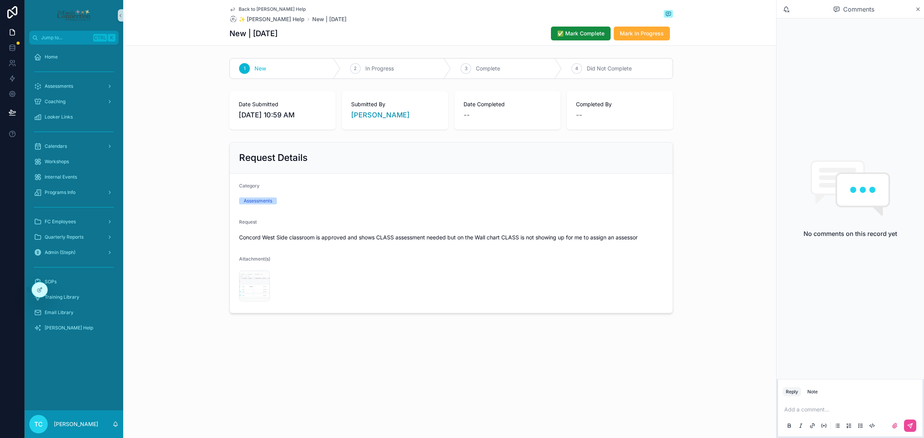
click at [831, 403] on div "Add a comment..." at bounding box center [850, 417] width 135 height 32
click at [822, 411] on p "scrollable content" at bounding box center [851, 410] width 135 height 8
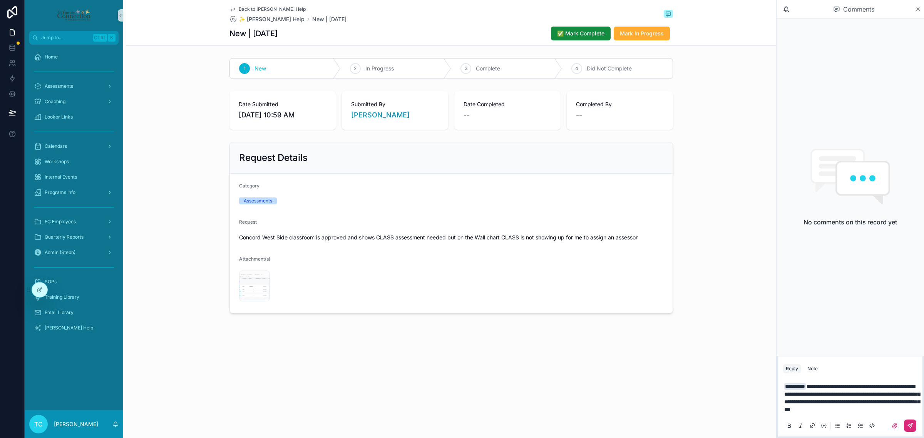
click at [910, 425] on icon "scrollable content" at bounding box center [910, 425] width 5 height 5
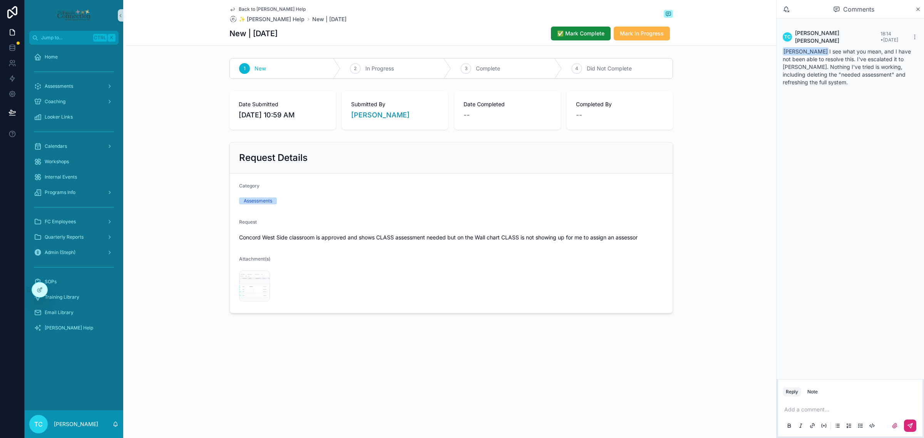
click at [650, 35] on span "Mark In Progress" at bounding box center [642, 34] width 44 height 8
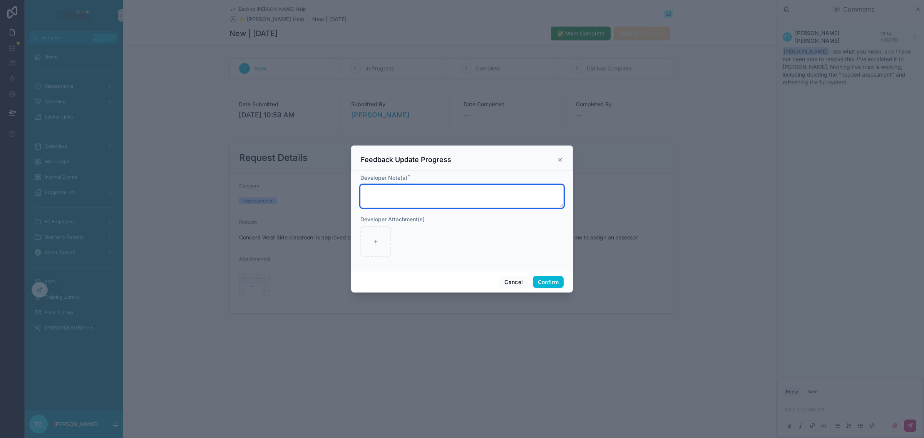
click at [416, 205] on textarea at bounding box center [461, 196] width 203 height 23
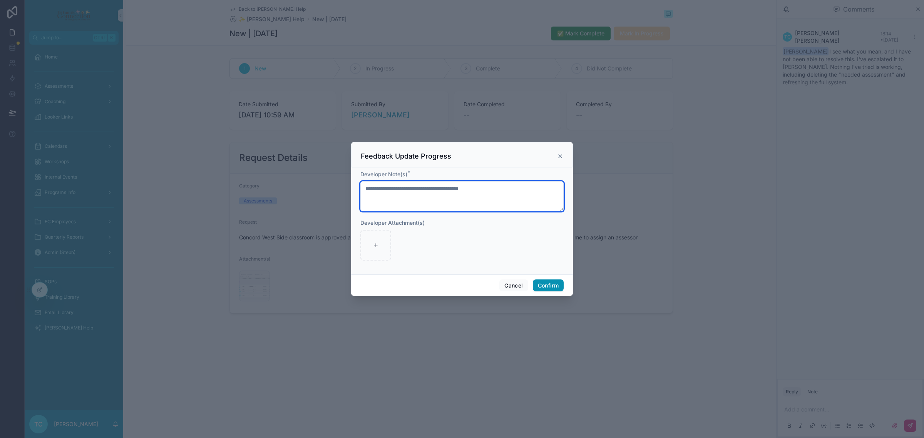
type textarea "**********"
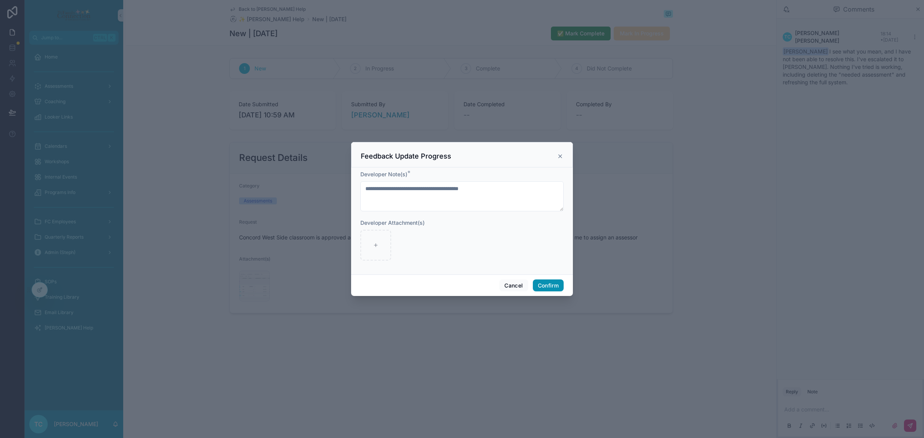
click at [547, 283] on button "Confirm" at bounding box center [548, 285] width 31 height 12
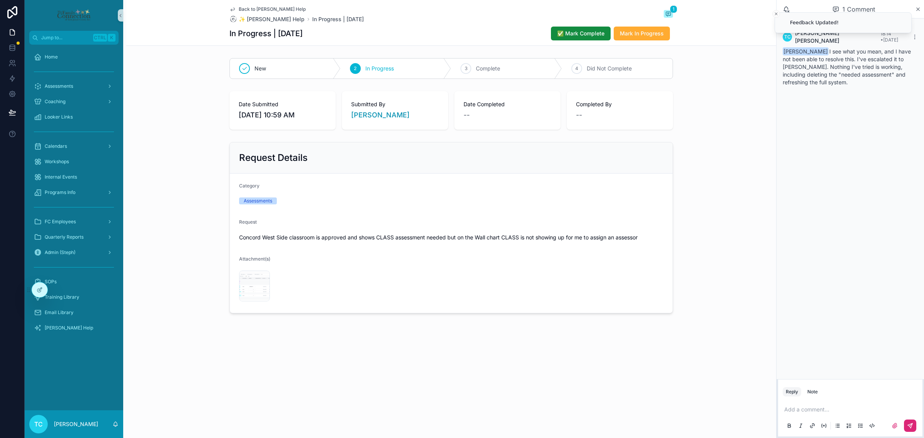
click at [271, 7] on span "Back to [PERSON_NAME] Help" at bounding box center [272, 9] width 67 height 6
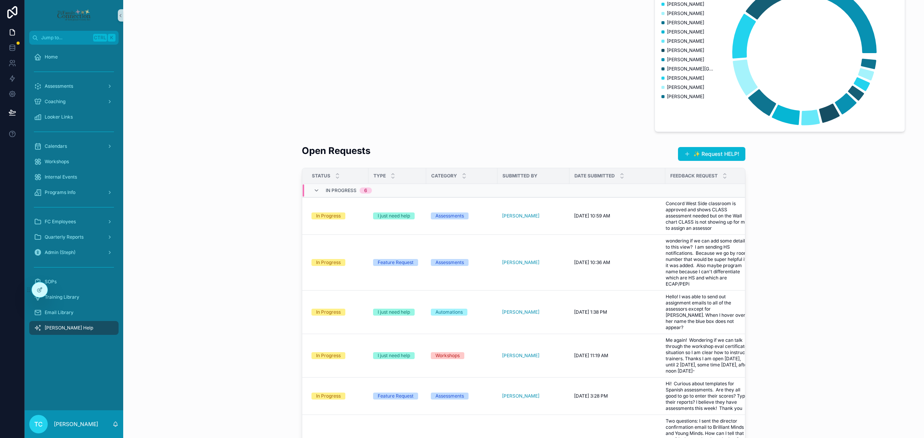
scroll to position [192, 0]
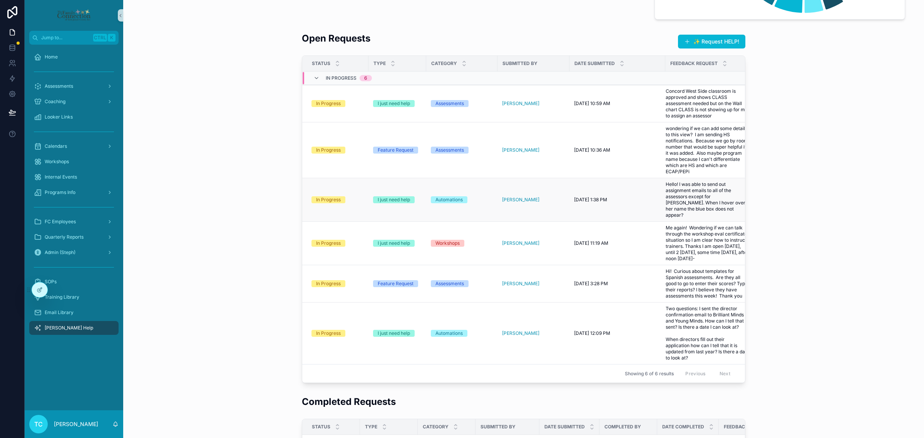
click at [479, 199] on div "Automations" at bounding box center [462, 199] width 62 height 7
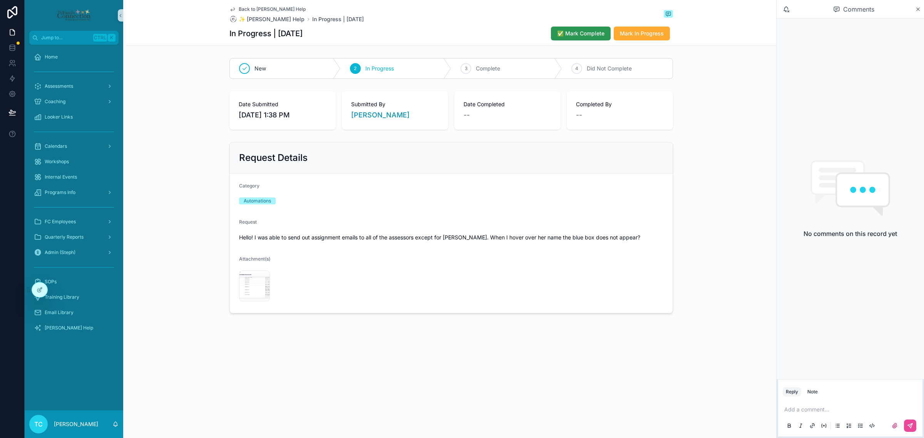
click at [575, 33] on span "✅ Mark Complete" at bounding box center [580, 34] width 47 height 8
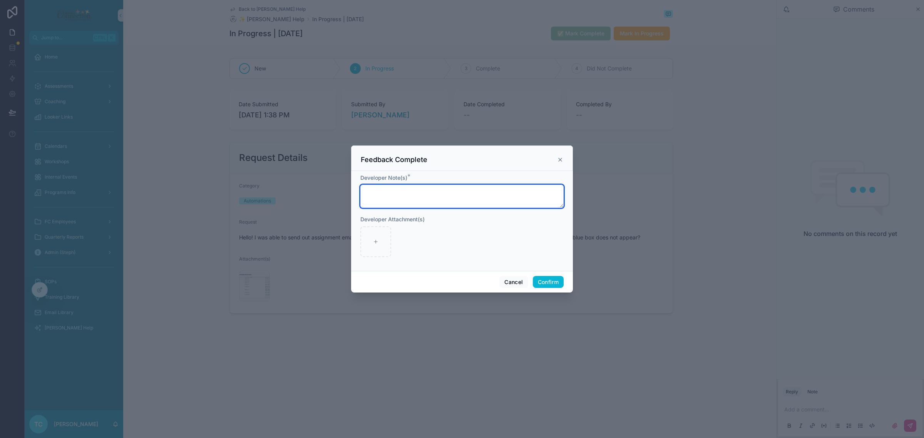
click at [489, 202] on textarea at bounding box center [461, 196] width 203 height 23
type textarea "**********"
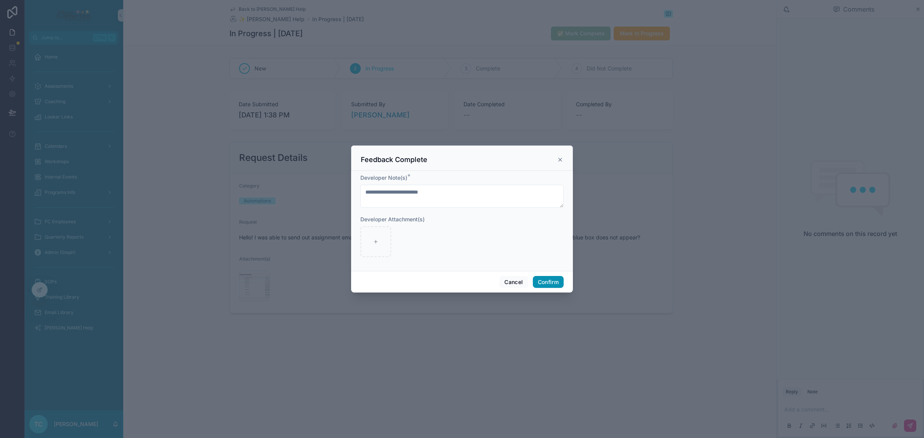
click at [555, 281] on button "Confirm" at bounding box center [548, 282] width 31 height 12
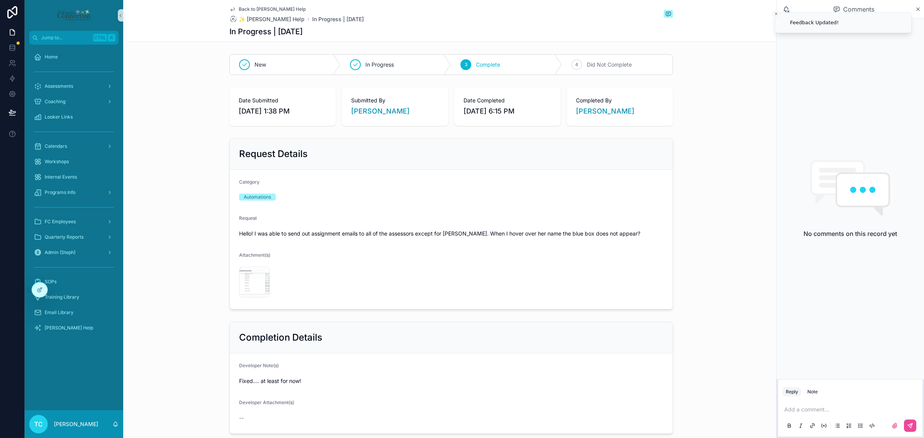
click at [268, 8] on span "Back to [PERSON_NAME] Help" at bounding box center [272, 9] width 67 height 6
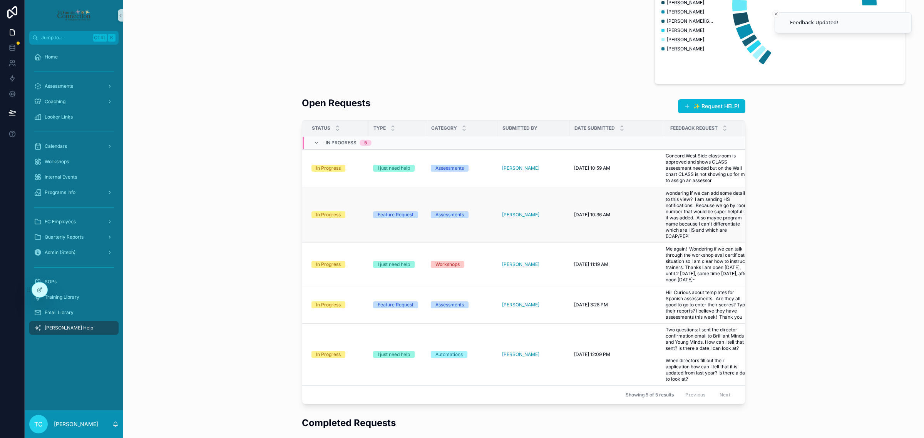
scroll to position [144, 0]
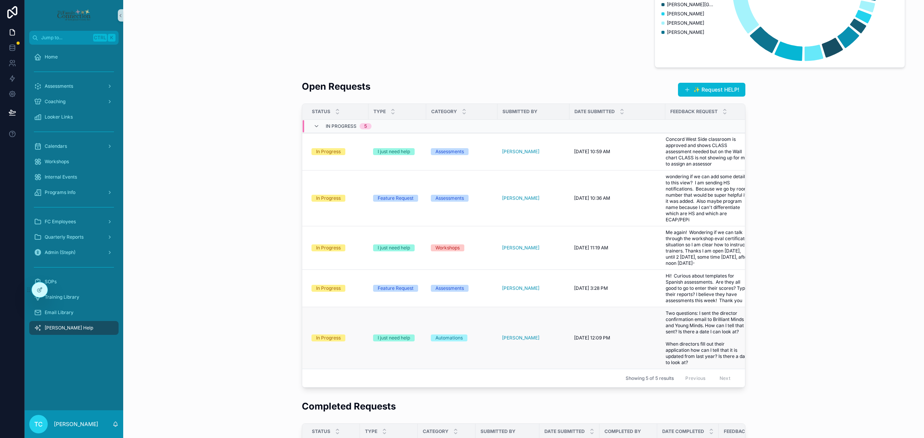
click at [554, 340] on div "[PERSON_NAME]" at bounding box center [533, 338] width 63 height 6
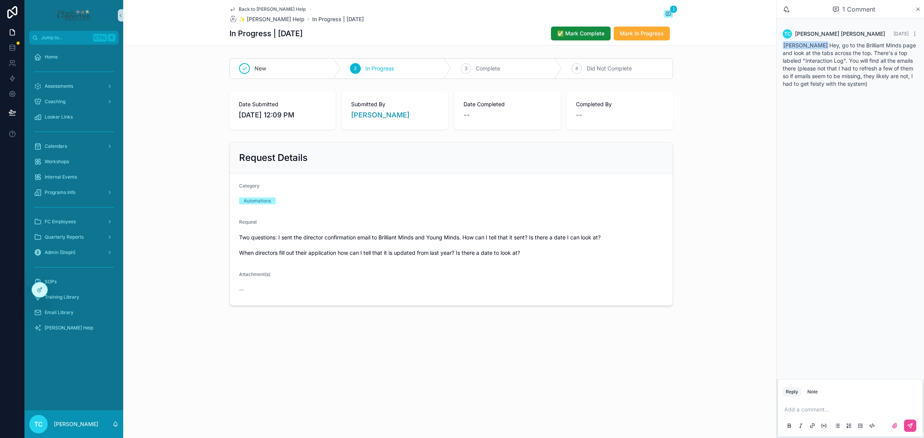
click at [355, 267] on form "Category Automations Request Two questions: I sent the director confirmation em…" at bounding box center [451, 240] width 443 height 132
drag, startPoint x: 241, startPoint y: 252, endPoint x: 546, endPoint y: 253, distance: 304.9
click at [546, 253] on span "Two questions: I sent the director confirmation email to Brilliant Minds and Yo…" at bounding box center [451, 245] width 424 height 23
copy span "When directors fill out their application how can I tell that it is updated fro…"
click at [803, 409] on p "scrollable content" at bounding box center [851, 410] width 135 height 8
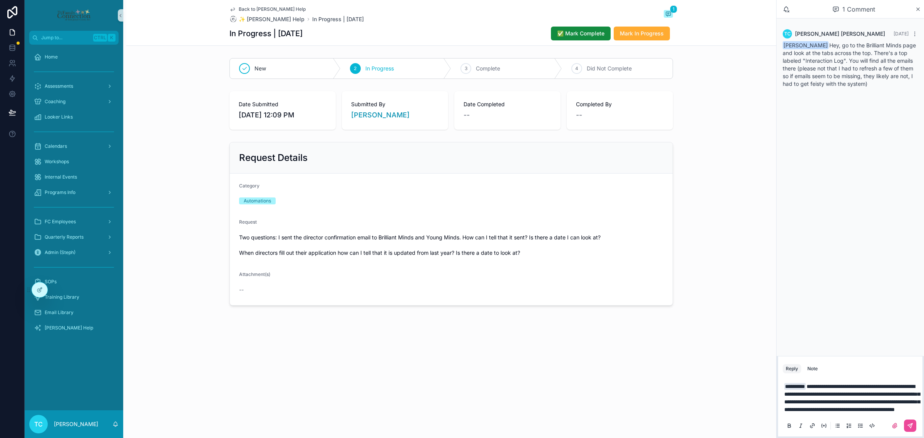
click at [909, 411] on p "**********" at bounding box center [851, 398] width 135 height 31
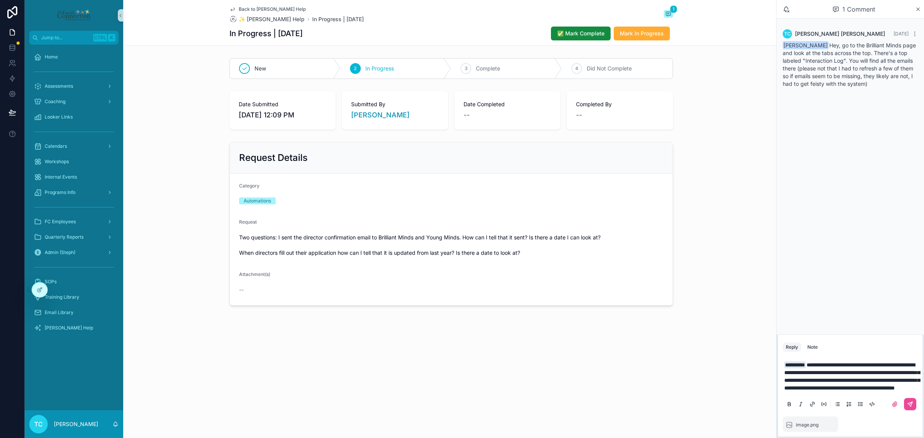
click at [902, 390] on span "**********" at bounding box center [851, 376] width 135 height 28
click at [907, 407] on icon "scrollable content" at bounding box center [910, 404] width 6 height 6
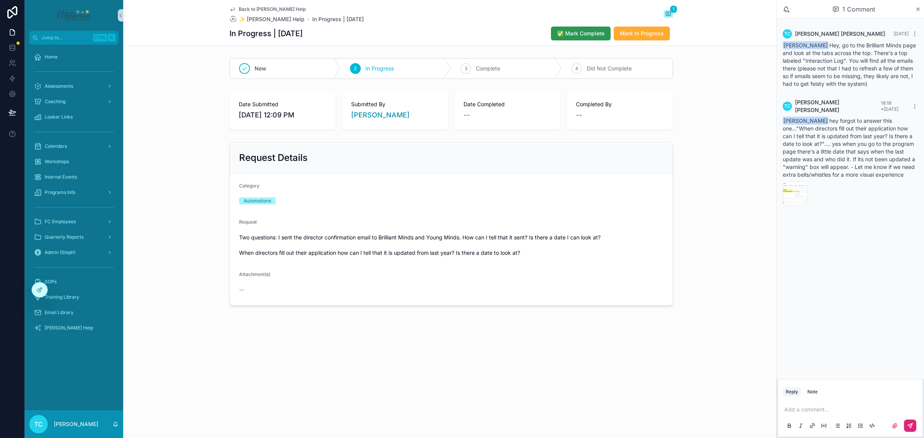
click at [584, 35] on span "✅ Mark Complete" at bounding box center [580, 34] width 47 height 8
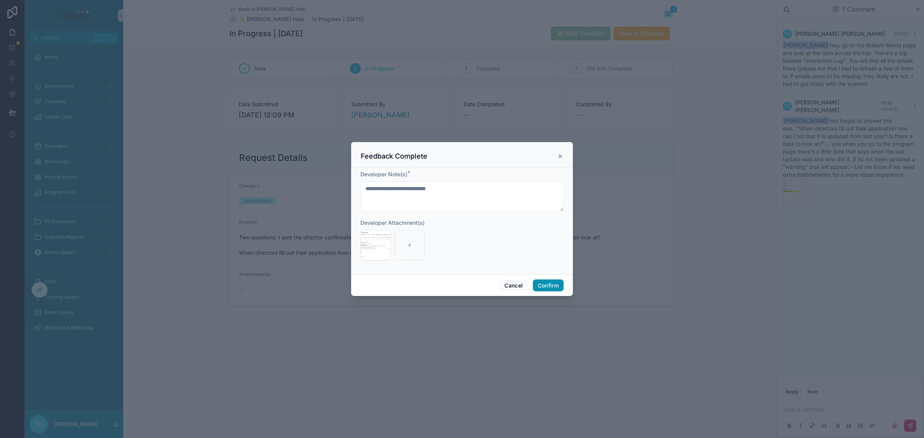
click at [551, 289] on button "Confirm" at bounding box center [548, 285] width 31 height 12
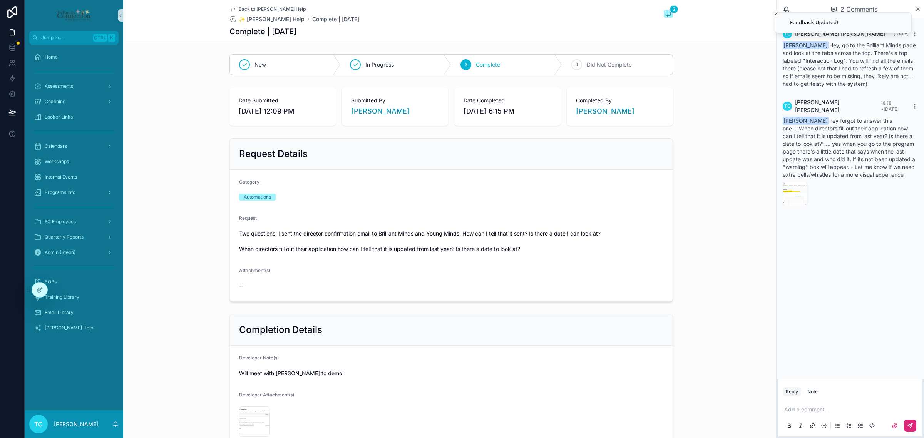
click at [249, 8] on span "Back to [PERSON_NAME] Help" at bounding box center [272, 9] width 67 height 6
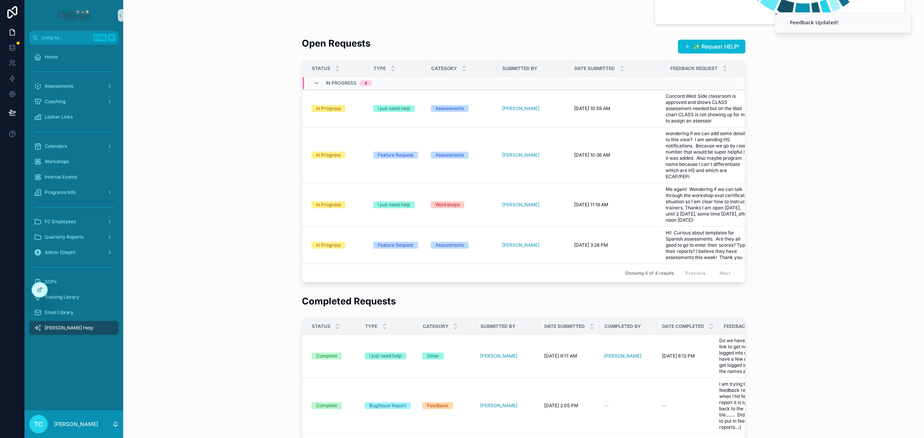
scroll to position [192, 0]
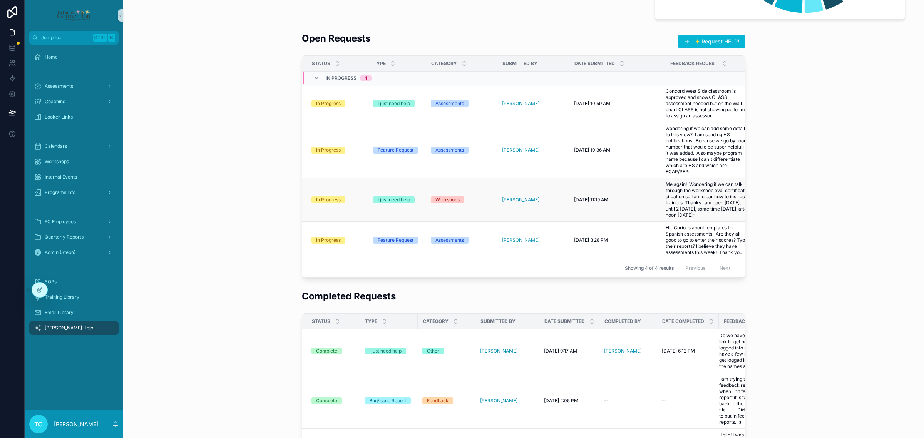
click at [686, 186] on span "Me again! Wondering if we can talk through the workshop eval certificate situat…" at bounding box center [708, 199] width 84 height 37
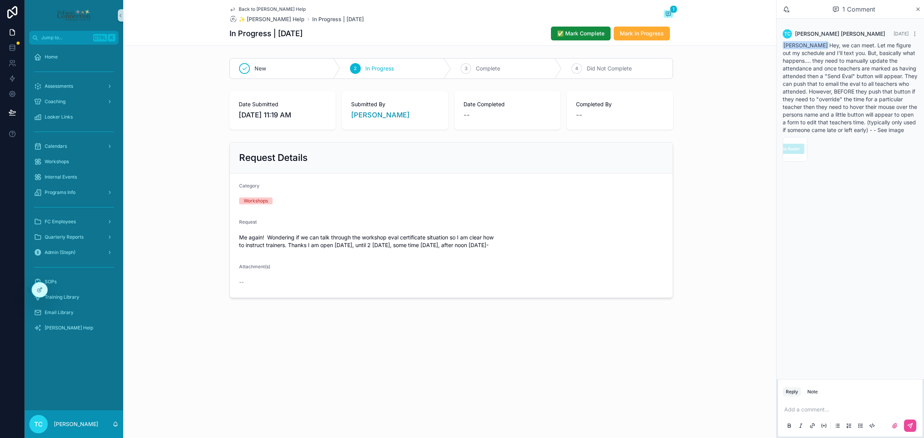
click at [844, 408] on p "scrollable content" at bounding box center [851, 410] width 135 height 8
click at [830, 411] on p "**********" at bounding box center [851, 410] width 135 height 8
click at [857, 401] on span "**********" at bounding box center [850, 405] width 132 height 13
click at [840, 401] on span "**********" at bounding box center [850, 405] width 132 height 13
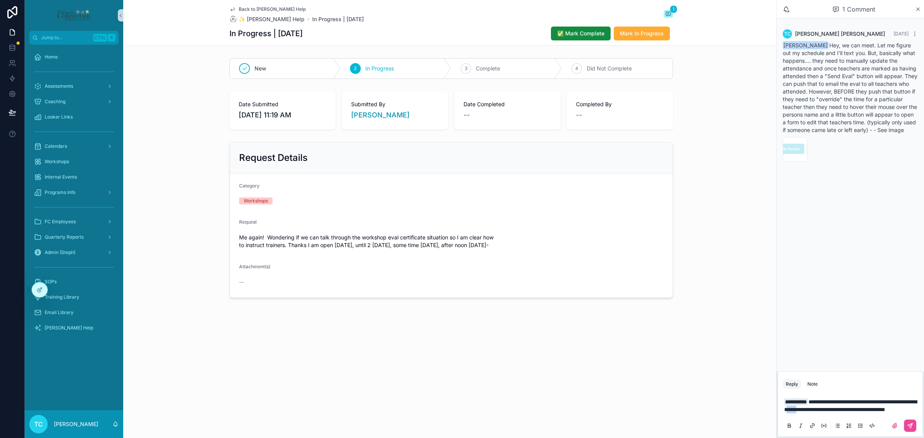
click at [840, 401] on span "**********" at bounding box center [850, 405] width 132 height 13
click at [911, 425] on icon "scrollable content" at bounding box center [910, 426] width 6 height 6
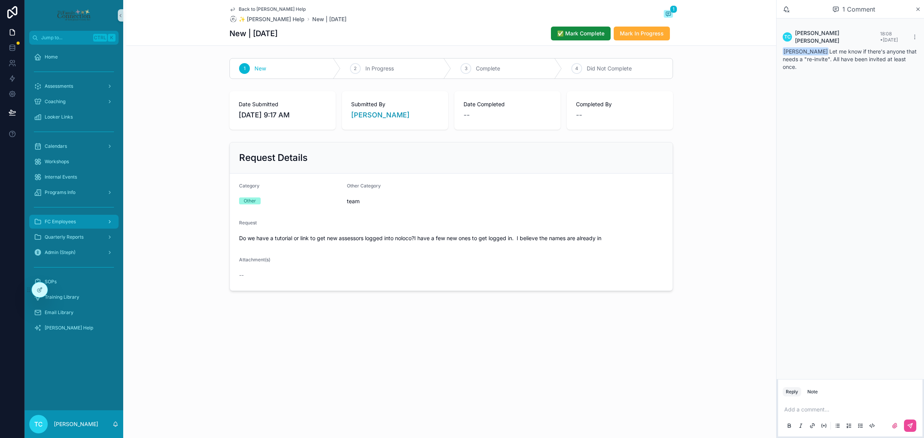
click at [87, 222] on div "FC Employees" at bounding box center [74, 222] width 80 height 12
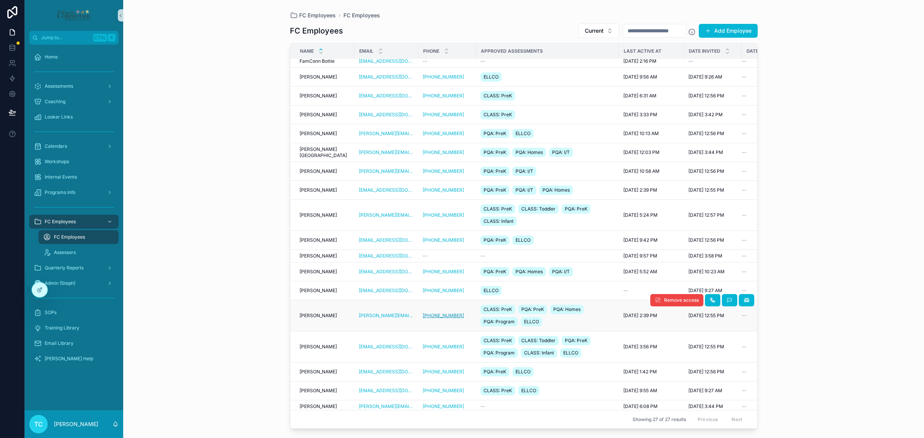
scroll to position [203, 0]
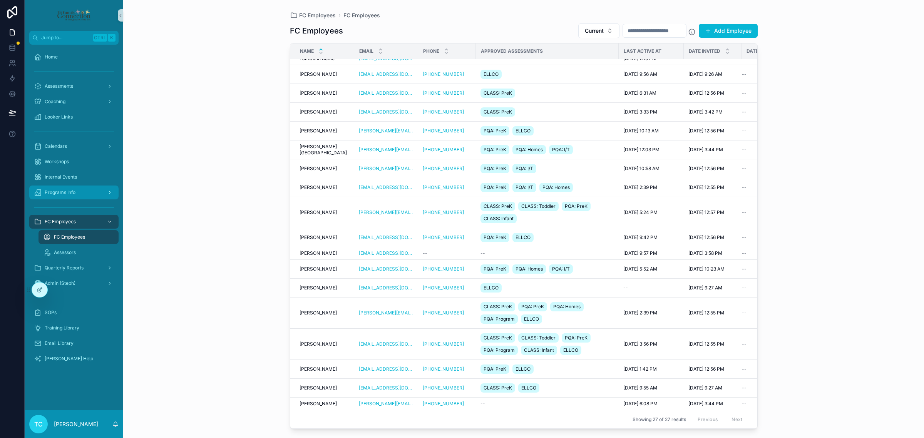
click at [67, 196] on div "Programs Info" at bounding box center [74, 192] width 80 height 12
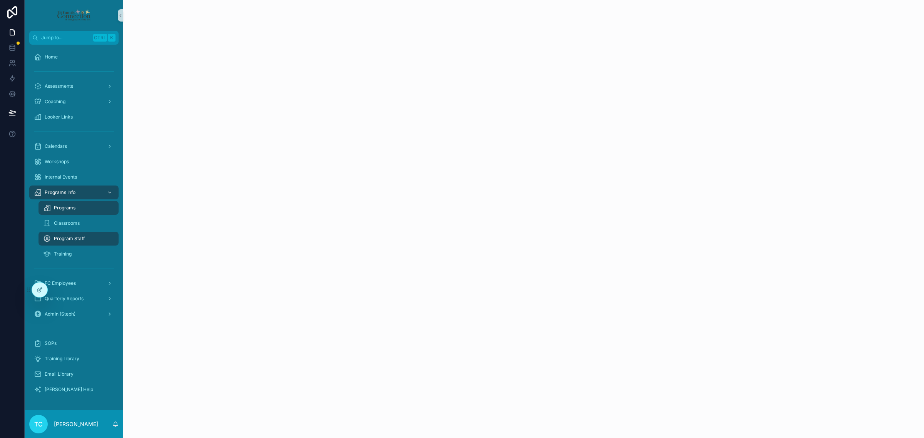
click at [72, 207] on span "Programs" at bounding box center [65, 208] width 22 height 6
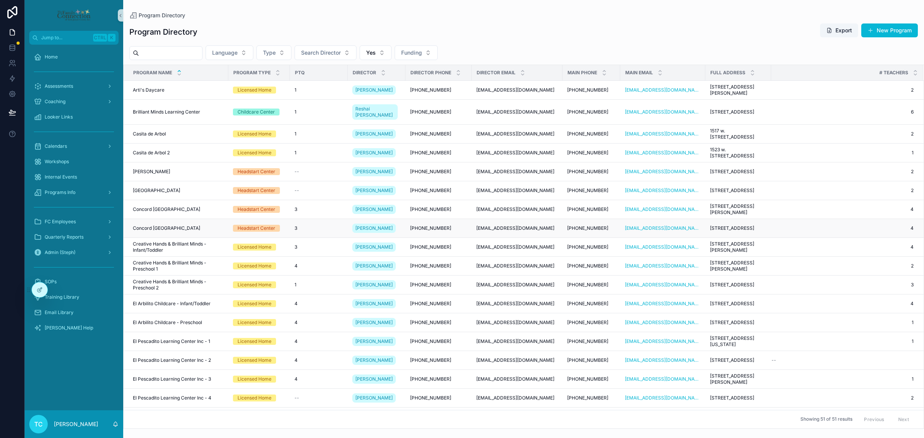
click at [158, 219] on td "Concord West Side Concord West Side" at bounding box center [176, 228] width 105 height 19
click at [158, 225] on span "Concord [GEOGRAPHIC_DATA]" at bounding box center [166, 228] width 67 height 6
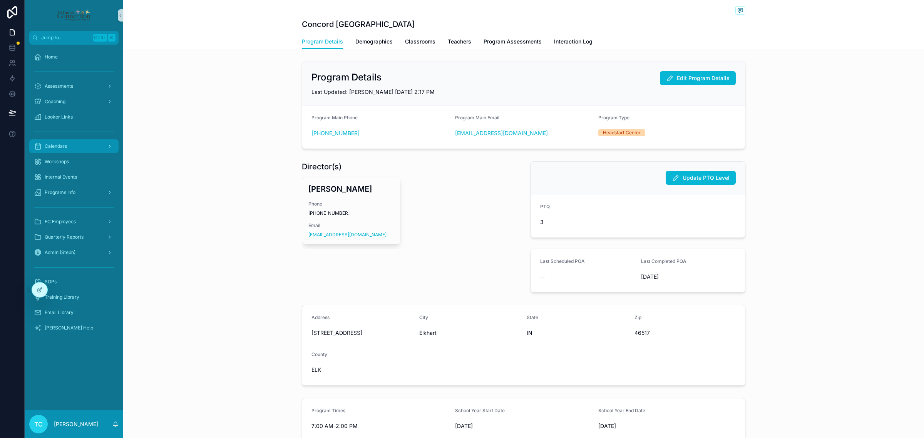
click at [81, 149] on div "Calendars" at bounding box center [74, 146] width 80 height 12
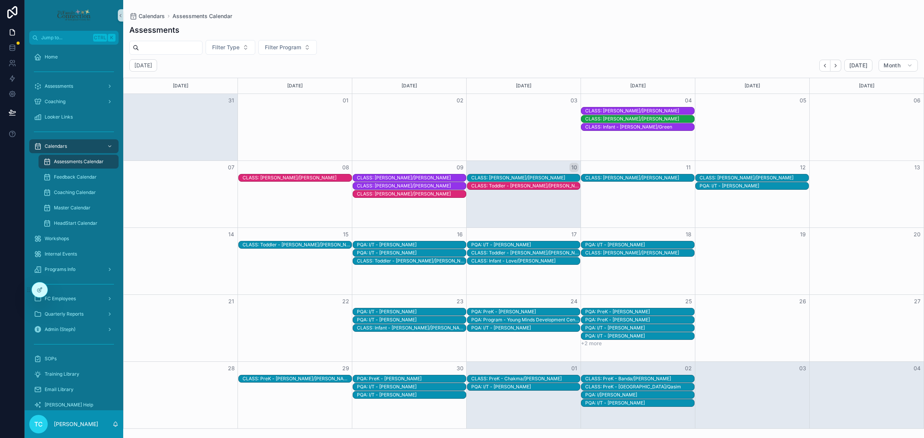
click at [598, 113] on div "CLASS: [PERSON_NAME]/[PERSON_NAME]" at bounding box center [639, 111] width 109 height 6
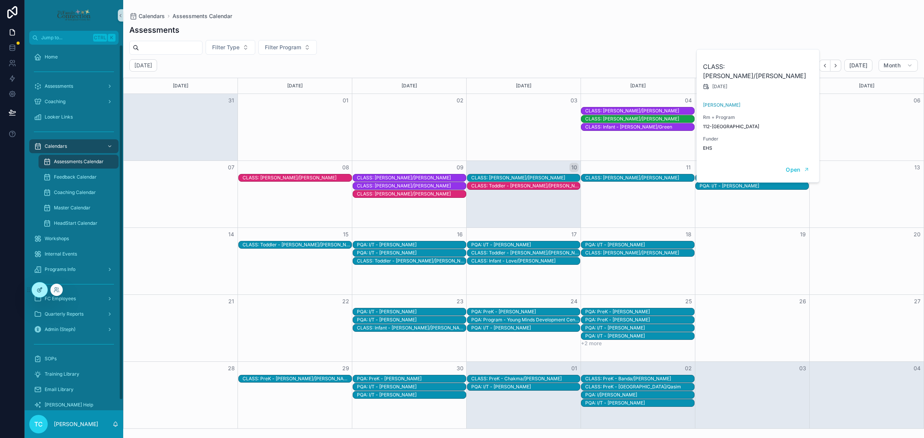
click at [33, 290] on div at bounding box center [39, 290] width 15 height 15
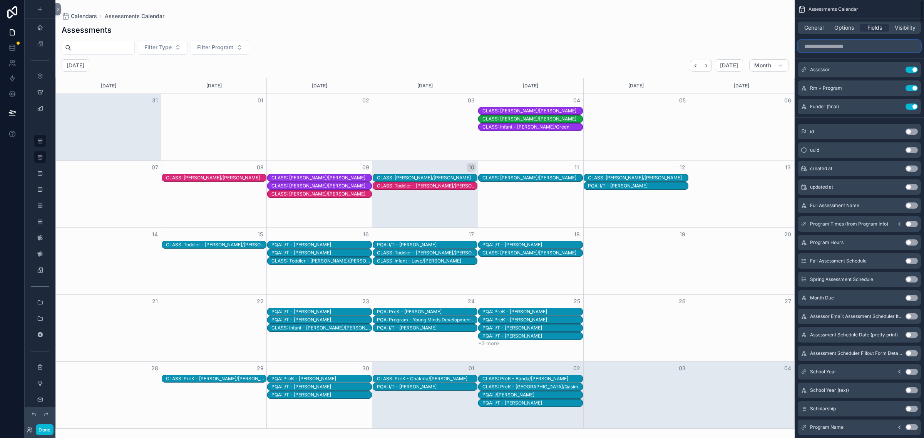
click at [857, 43] on input "scrollable content" at bounding box center [859, 46] width 123 height 12
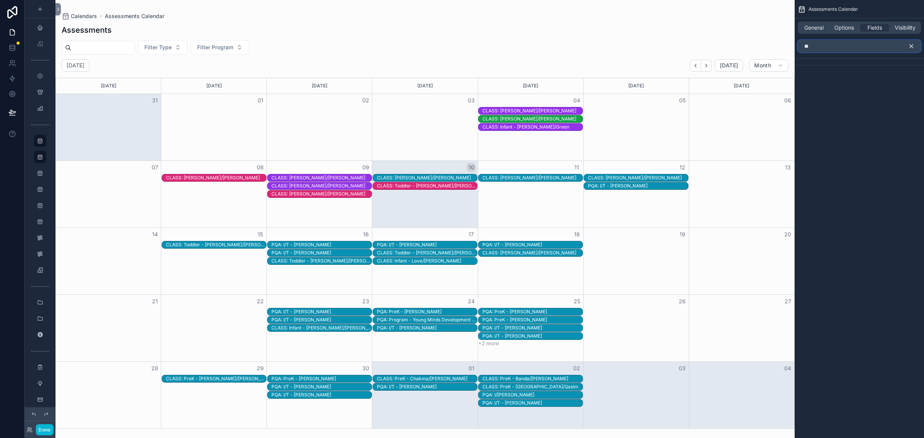
type input "*"
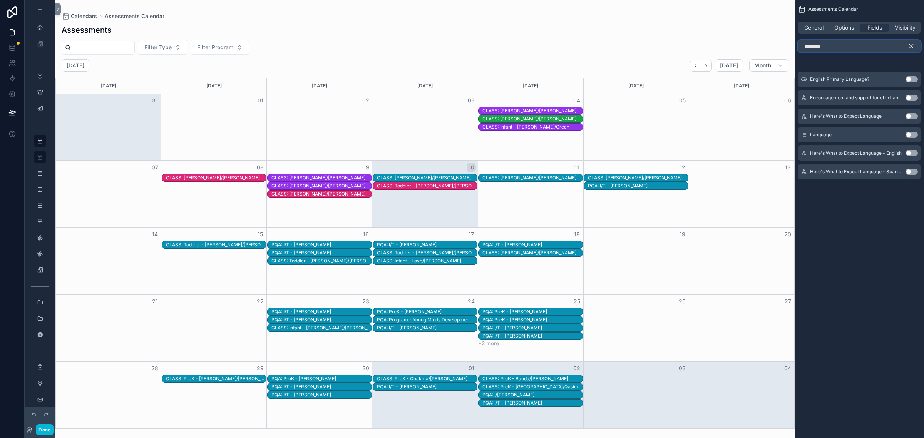
type input "********"
click at [911, 133] on button "Use setting" at bounding box center [911, 135] width 12 height 6
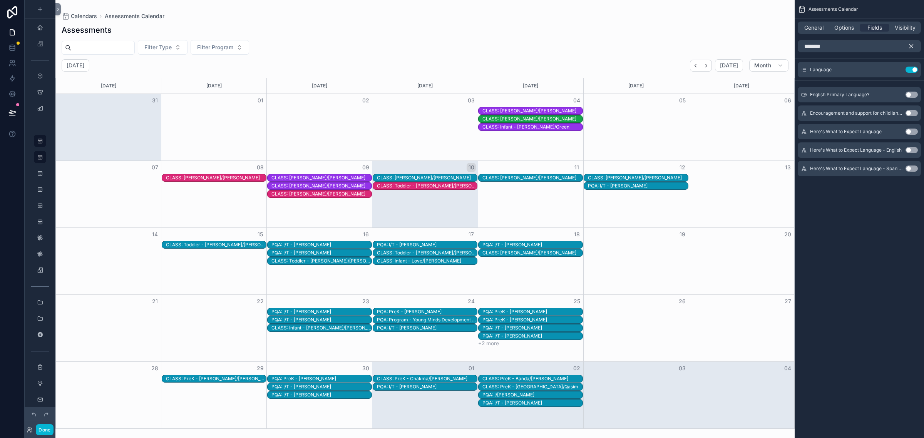
click at [537, 110] on div "CLASS: [PERSON_NAME]/[PERSON_NAME]" at bounding box center [532, 111] width 100 height 6
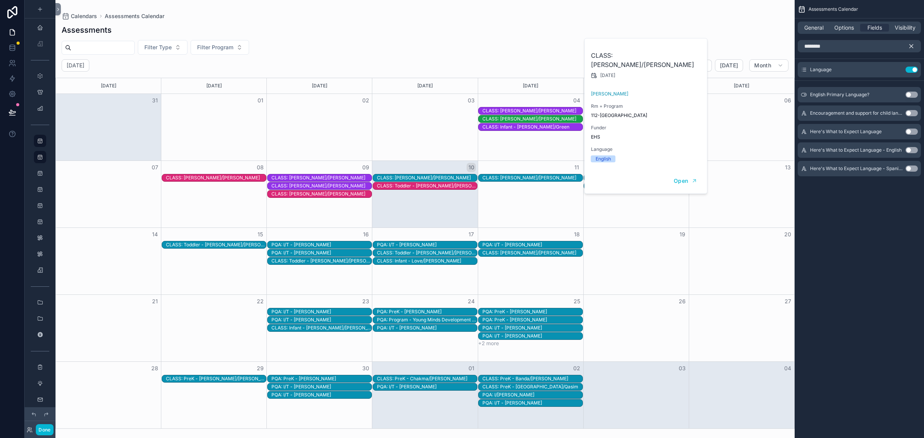
click at [507, 33] on div "Assessments" at bounding box center [425, 30] width 727 height 11
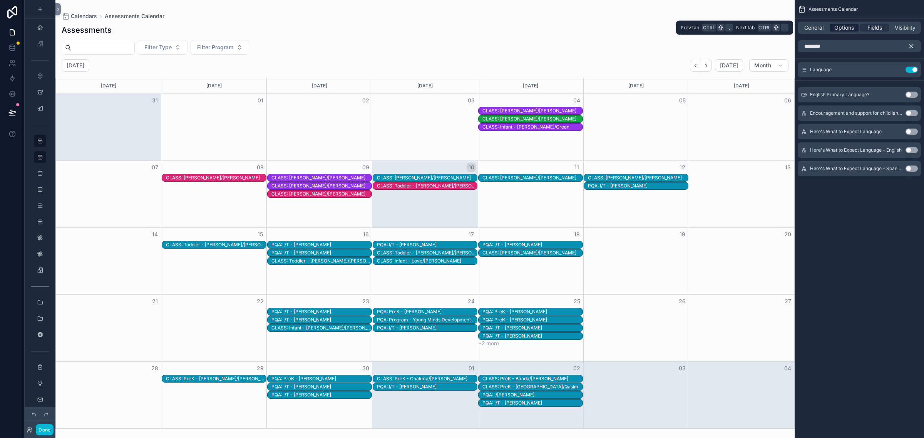
click at [847, 26] on span "Options" at bounding box center [844, 28] width 20 height 8
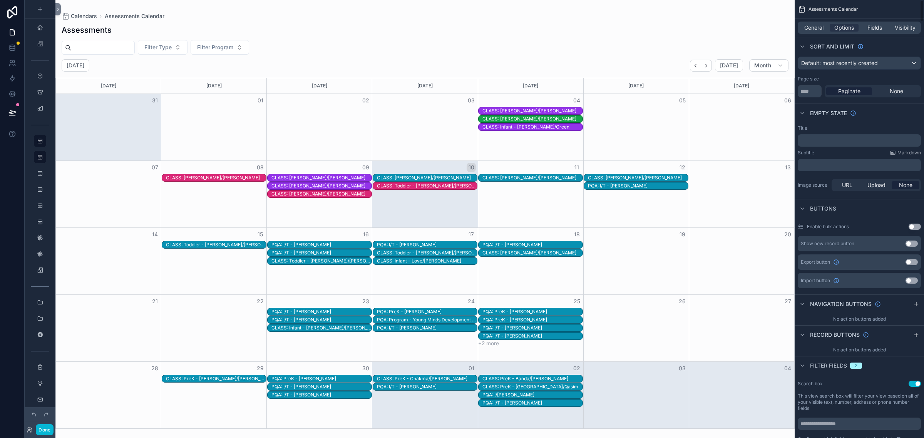
scroll to position [192, 0]
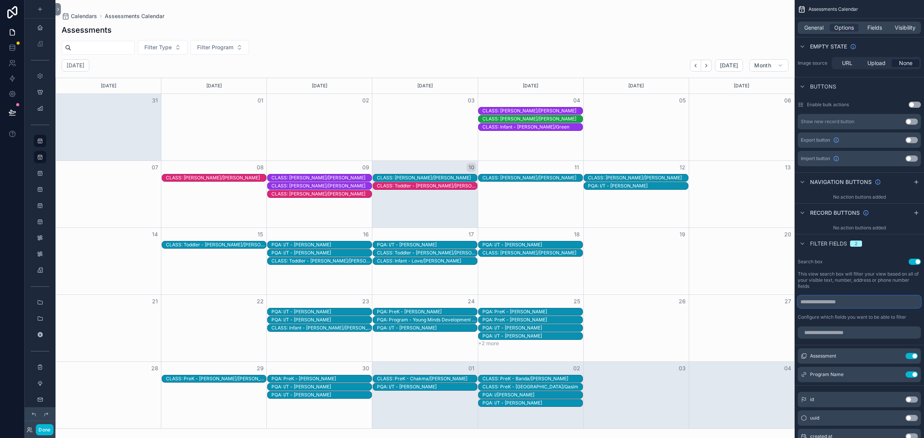
click at [853, 304] on input "scrollable content" at bounding box center [859, 302] width 123 height 12
click at [853, 334] on input "scrollable content" at bounding box center [859, 332] width 123 height 12
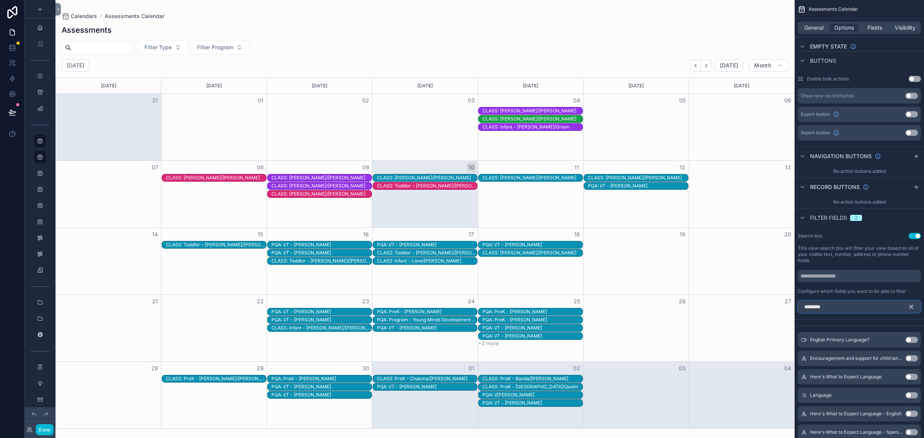
scroll to position [241, 0]
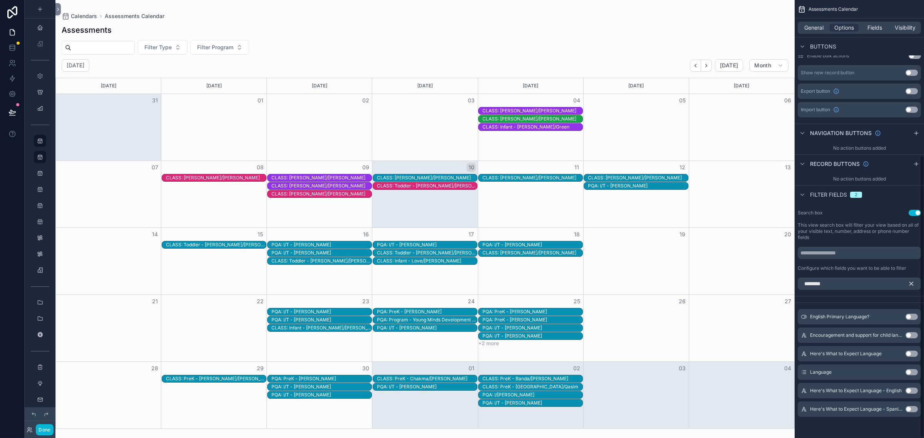
click at [908, 373] on button "Use setting" at bounding box center [911, 372] width 12 height 6
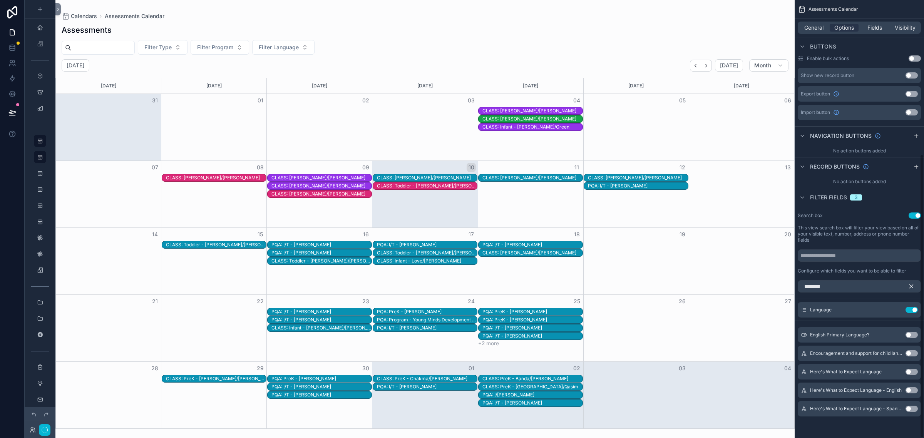
scroll to position [239, 0]
click at [857, 283] on input "********" at bounding box center [859, 286] width 123 height 12
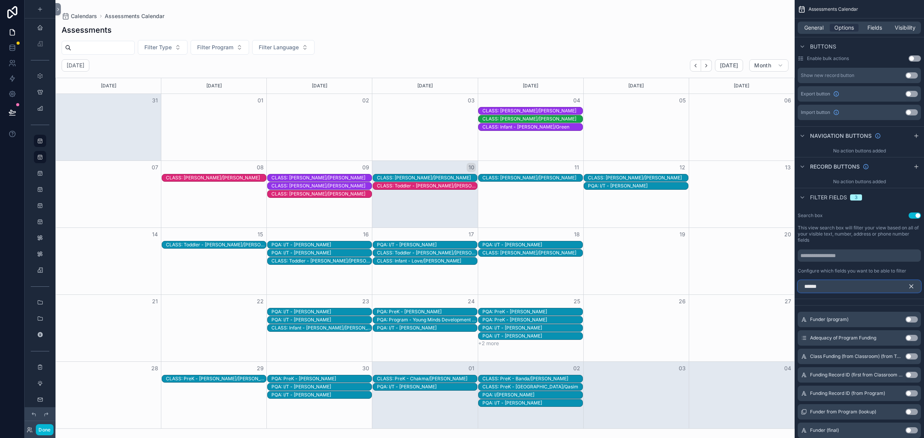
scroll to position [186, 0]
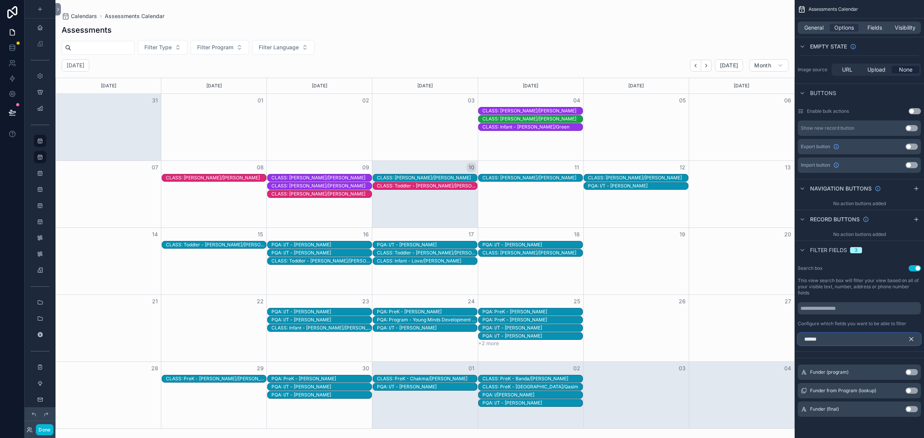
type input "******"
click at [913, 409] on button "Use setting" at bounding box center [911, 409] width 12 height 6
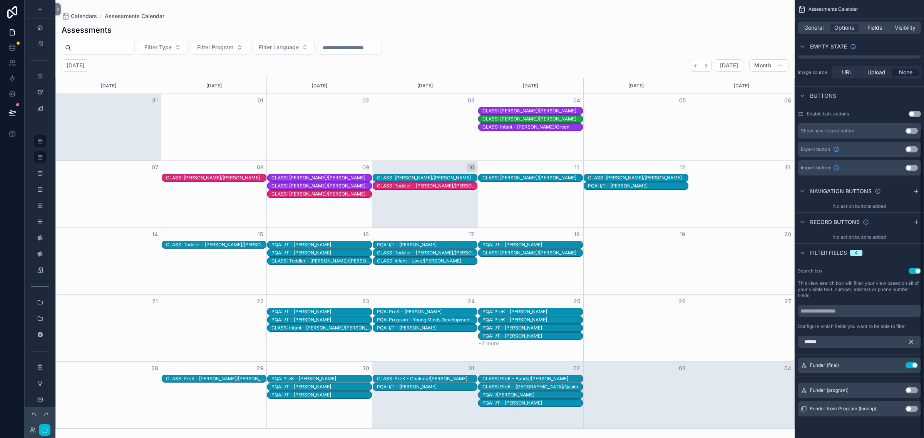
scroll to position [183, 0]
click at [913, 411] on button "Use setting" at bounding box center [911, 409] width 12 height 6
click at [482, 48] on span "Filter Funder from Program (lookup)" at bounding box center [436, 47] width 91 height 8
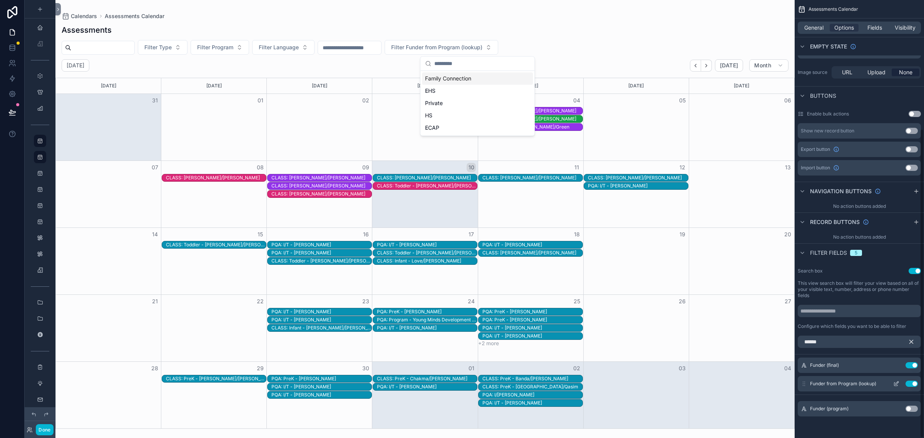
click at [896, 383] on icon "scrollable content" at bounding box center [896, 382] width 3 height 3
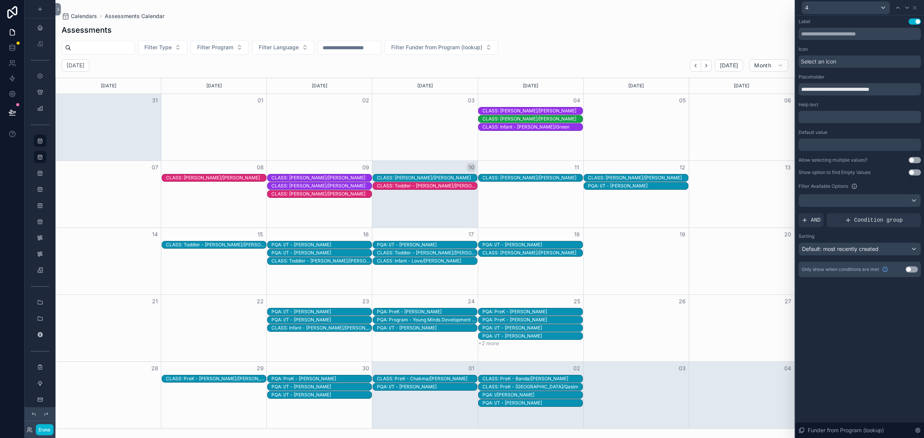
click at [913, 156] on div "**********" at bounding box center [859, 147] width 122 height 259
click at [917, 161] on button "Use setting" at bounding box center [914, 160] width 12 height 6
click at [892, 249] on div "Default: most recently created" at bounding box center [860, 249] width 122 height 12
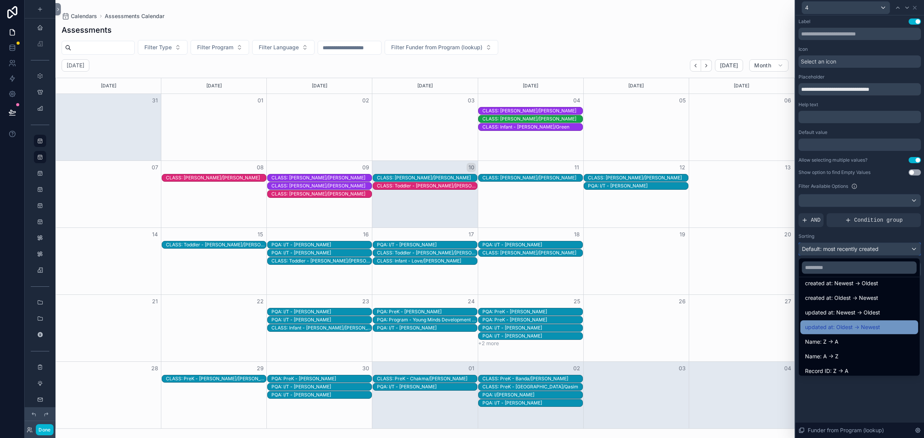
scroll to position [40, 0]
click at [872, 337] on div "Name: A -> Z" at bounding box center [859, 338] width 109 height 9
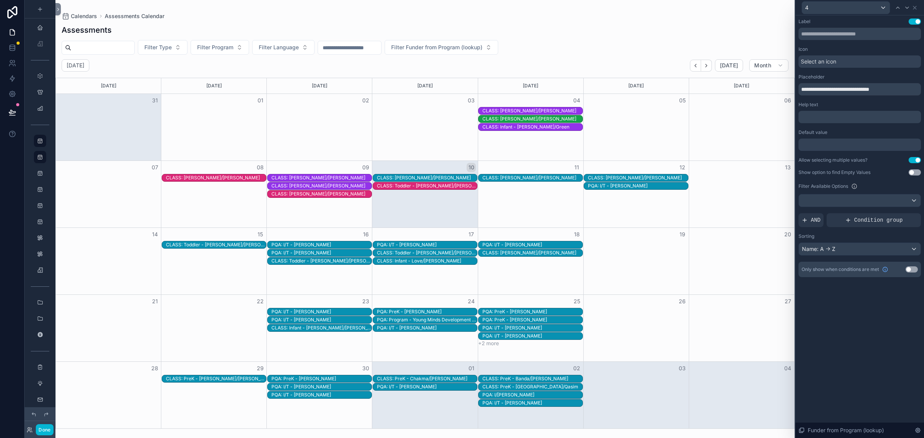
click at [869, 324] on div "**********" at bounding box center [859, 226] width 129 height 423
click at [845, 88] on input "**********" at bounding box center [859, 89] width 122 height 12
drag, startPoint x: 836, startPoint y: 91, endPoint x: 899, endPoint y: 93, distance: 63.1
click at [899, 93] on input "**********" at bounding box center [859, 89] width 122 height 12
type input "**********"
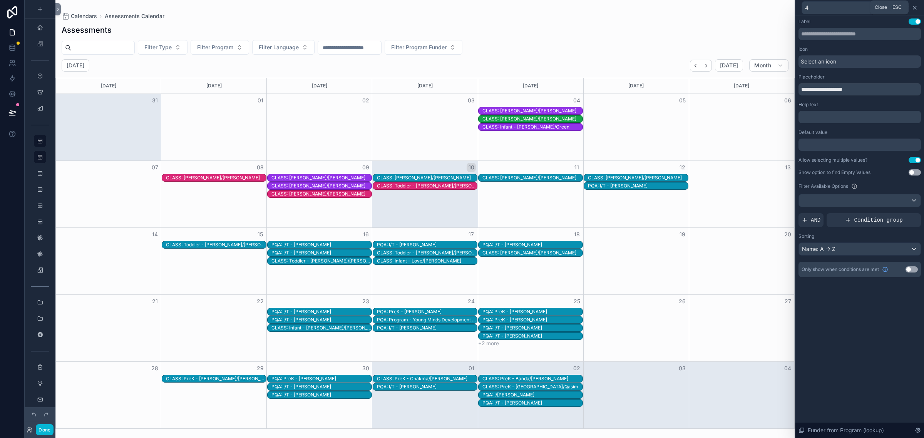
click at [915, 6] on icon at bounding box center [915, 8] width 6 height 6
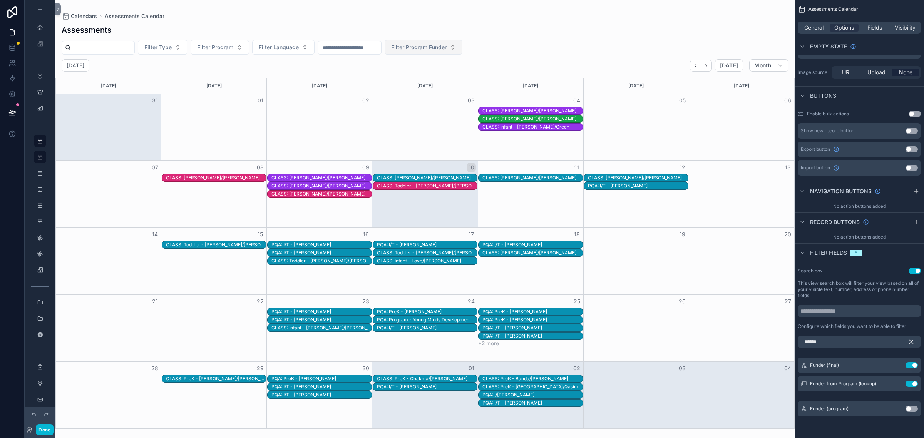
click at [462, 49] on button "Filter Program Funder" at bounding box center [424, 47] width 78 height 15
click at [910, 364] on button "Use setting" at bounding box center [911, 365] width 12 height 6
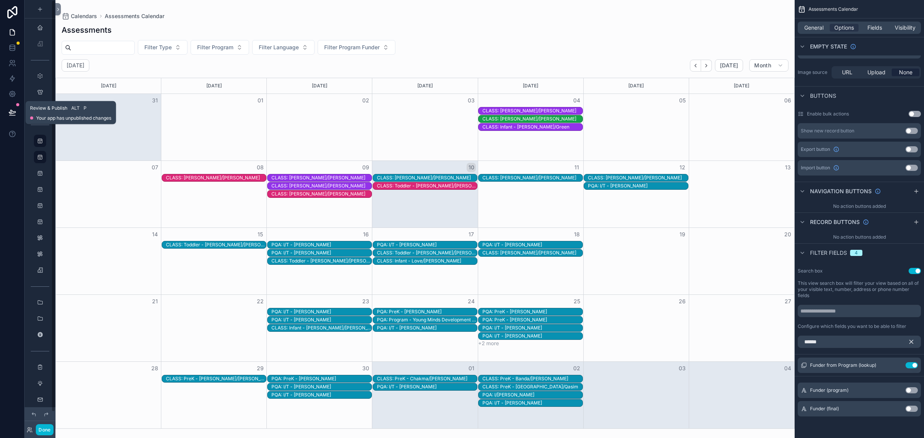
click at [10, 107] on button at bounding box center [12, 113] width 17 height 22
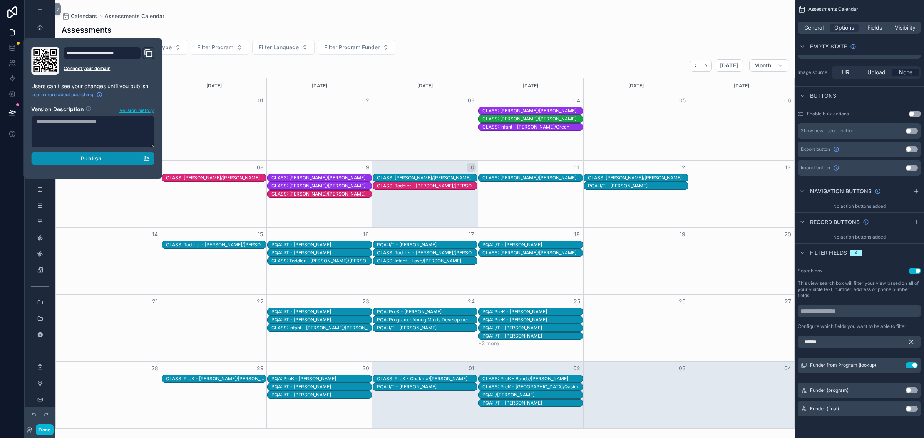
click at [97, 161] on span "Publish" at bounding box center [91, 158] width 21 height 7
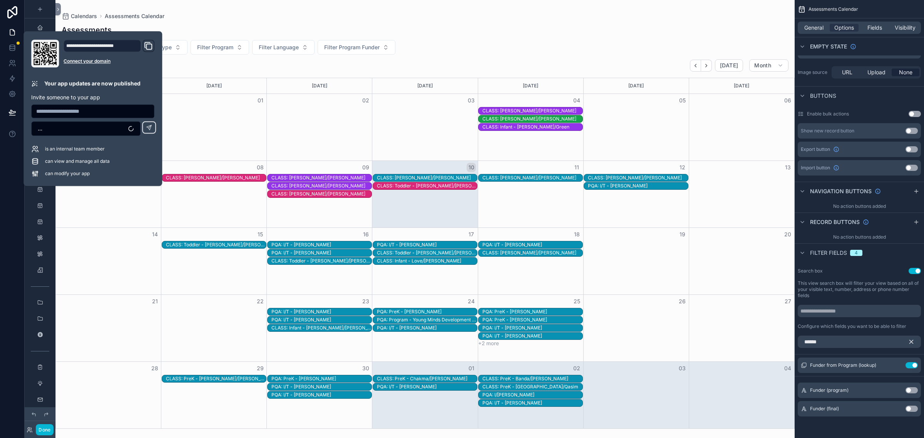
click at [474, 35] on div "Assessments" at bounding box center [425, 30] width 727 height 11
